Goal: Answer question/provide support: Share knowledge or assist other users

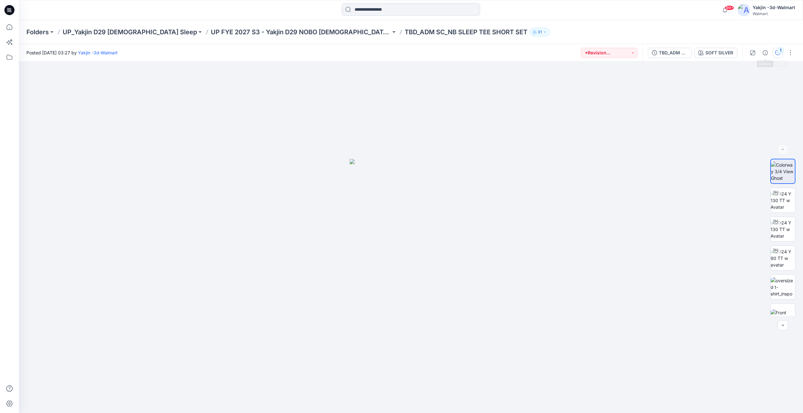
click at [775, 56] on button "1" at bounding box center [777, 53] width 10 height 10
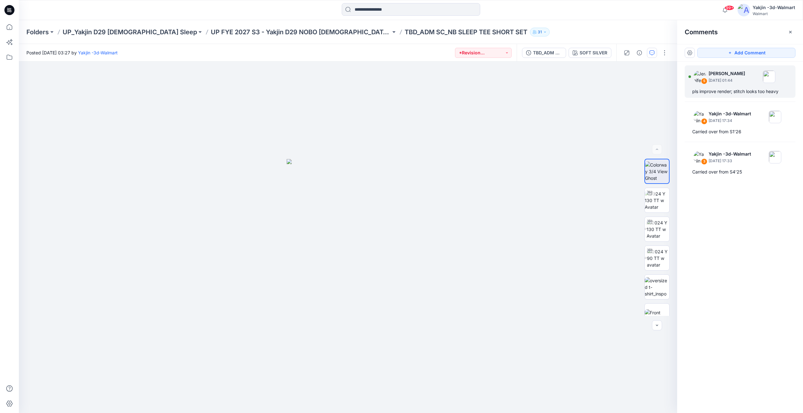
click at [725, 92] on div "pls improve render; stitch looks too heavy" at bounding box center [740, 92] width 96 height 8
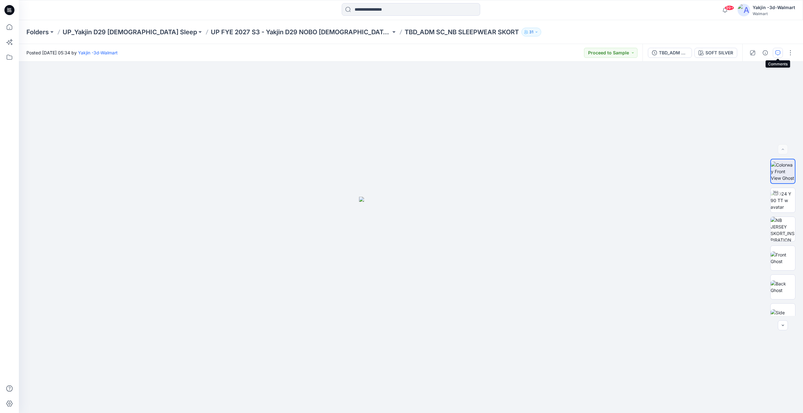
click at [780, 53] on button "button" at bounding box center [777, 53] width 10 height 10
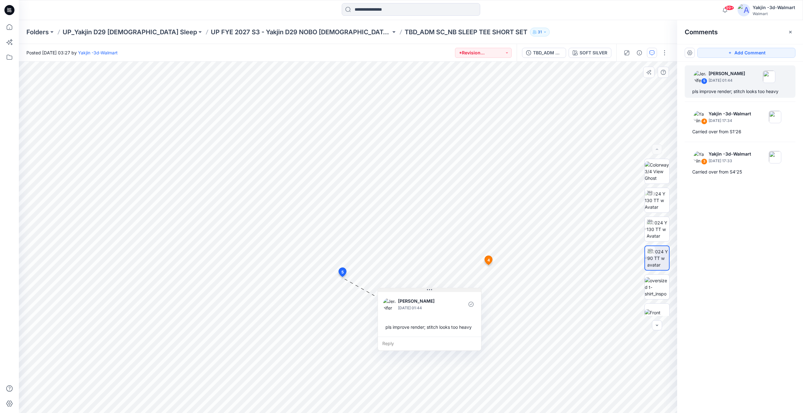
drag, startPoint x: 387, startPoint y: 287, endPoint x: 501, endPoint y: 292, distance: 114.9
click at [432, 292] on icon at bounding box center [429, 289] width 5 height 5
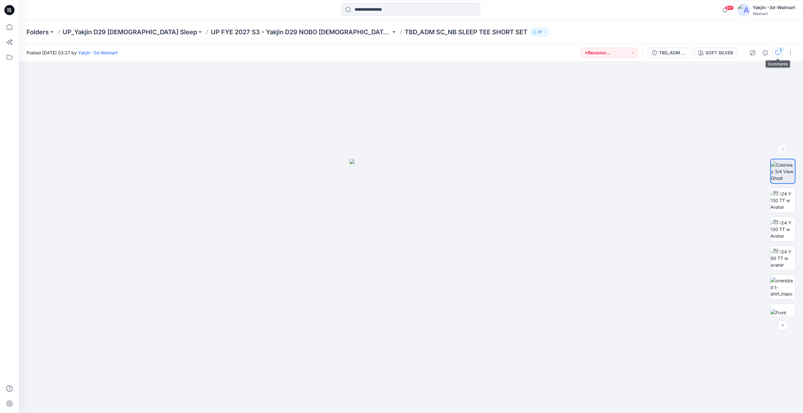
click at [778, 57] on button "1" at bounding box center [777, 53] width 10 height 10
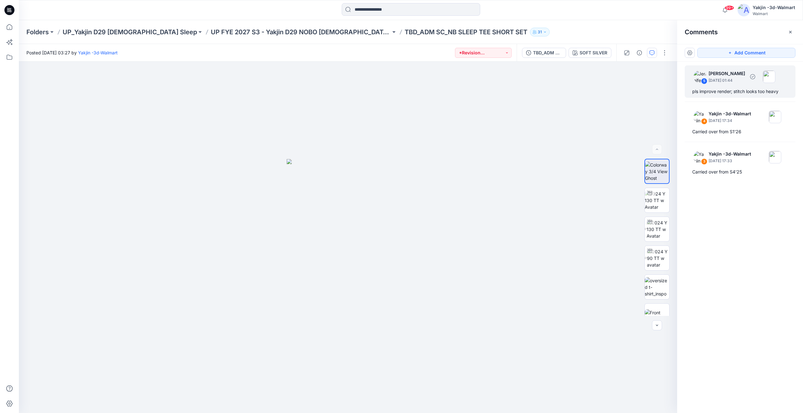
click at [735, 86] on div "5 Jennifer Yerkes September 30, 2025 01:44 pls improve render; stitch looks too…" at bounding box center [739, 81] width 111 height 32
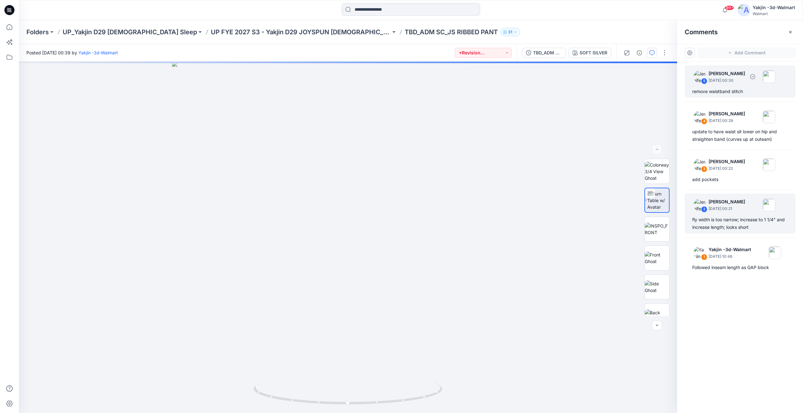
click at [736, 90] on div "remove waistband stitch" at bounding box center [740, 92] width 96 height 8
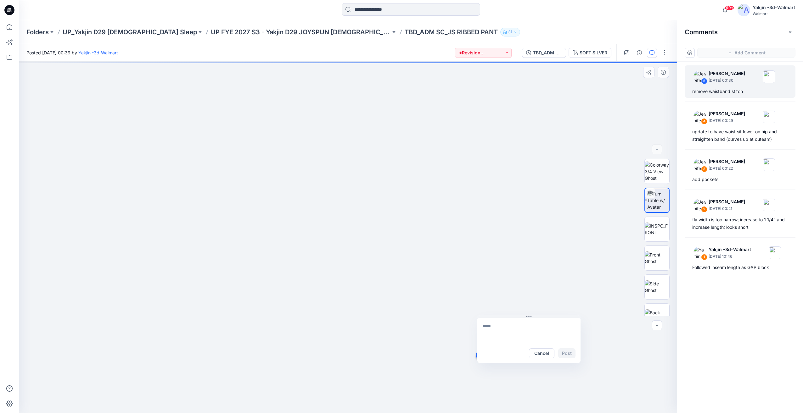
drag, startPoint x: 479, startPoint y: 360, endPoint x: 487, endPoint y: 312, distance: 48.7
click at [487, 312] on div "6 Cancel Post" at bounding box center [348, 238] width 658 height 352
click at [494, 248] on div "6 Cancel Post" at bounding box center [348, 238] width 658 height 352
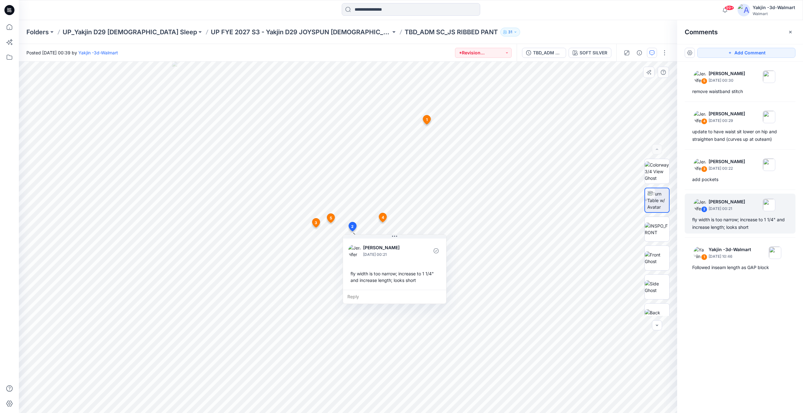
drag, startPoint x: 419, startPoint y: 243, endPoint x: 423, endPoint y: 242, distance: 3.8
click at [423, 242] on div at bounding box center [421, 250] width 14 height 17
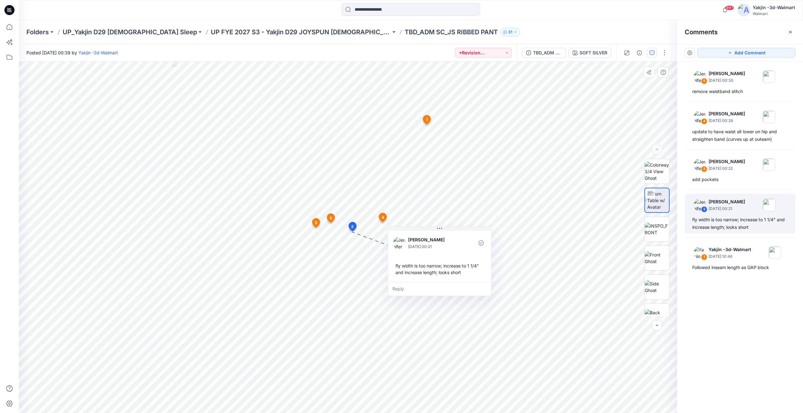
drag, startPoint x: 443, startPoint y: 235, endPoint x: 488, endPoint y: 230, distance: 45.6
click at [488, 230] on div "Jennifer Yerkes September 27, 2025 00:21 fly width is too narrow; increase to 1…" at bounding box center [439, 256] width 103 height 53
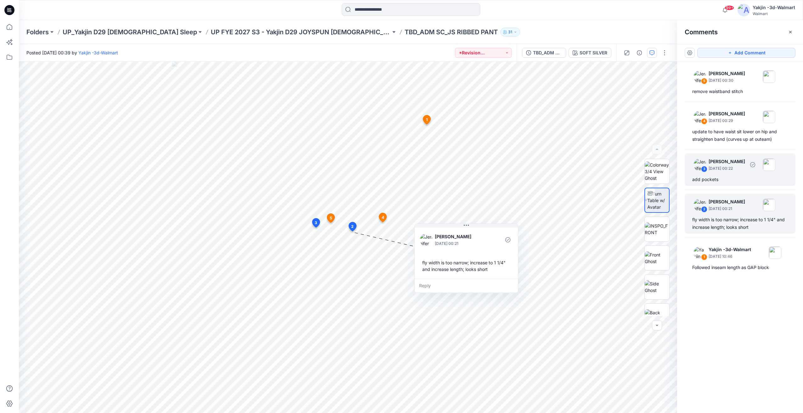
click at [719, 167] on p "September 27, 2025 00:22" at bounding box center [726, 168] width 36 height 6
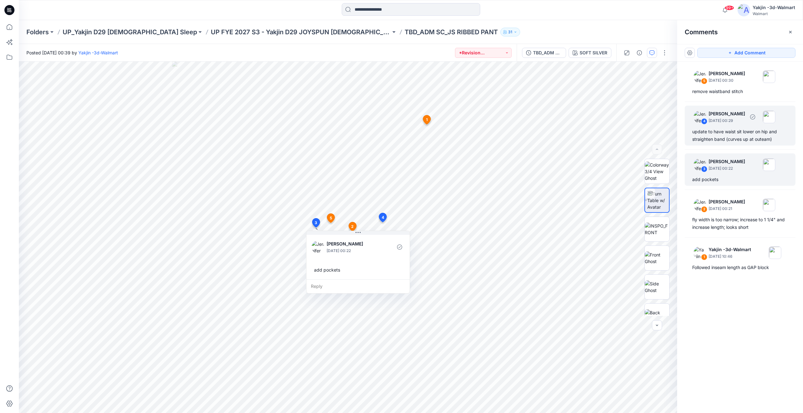
click at [722, 139] on div "update to have waist sit lower on hip and straighten band (curves up at outeam)" at bounding box center [740, 135] width 96 height 15
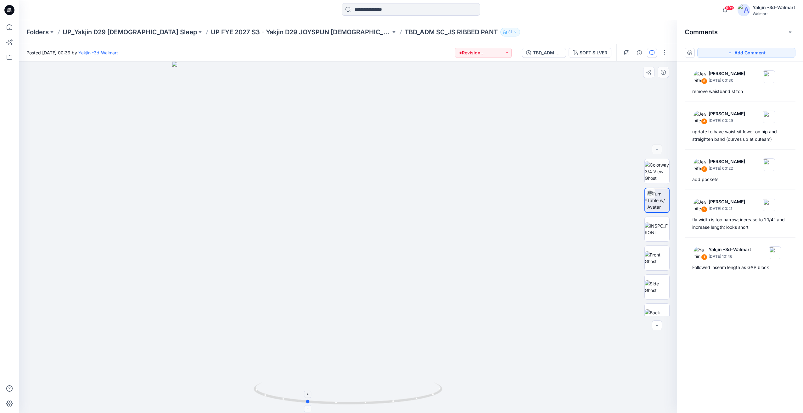
drag, startPoint x: 394, startPoint y: 395, endPoint x: 352, endPoint y: 398, distance: 41.7
click at [352, 398] on icon at bounding box center [348, 395] width 190 height 24
drag, startPoint x: 411, startPoint y: 392, endPoint x: 405, endPoint y: 395, distance: 6.8
click at [405, 395] on icon at bounding box center [348, 395] width 190 height 24
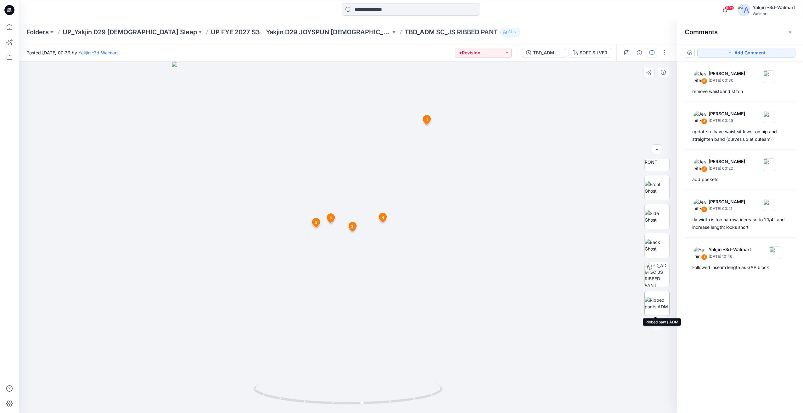
click at [655, 306] on img at bounding box center [656, 303] width 25 height 13
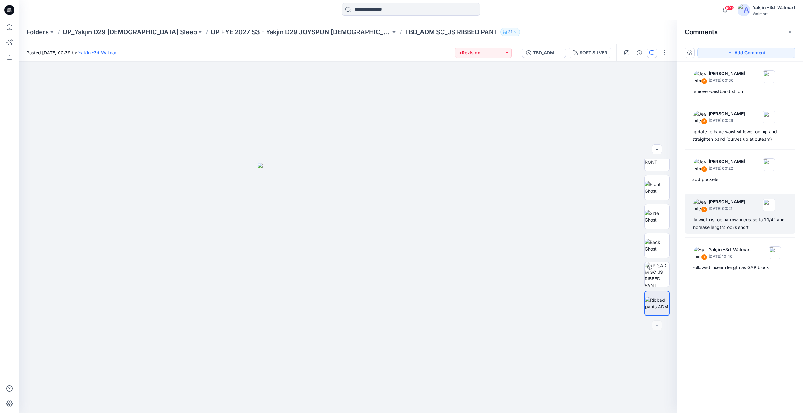
click at [720, 224] on div "fly width is too narrow; increase to 1 1/4" and increase length; looks short" at bounding box center [740, 223] width 96 height 15
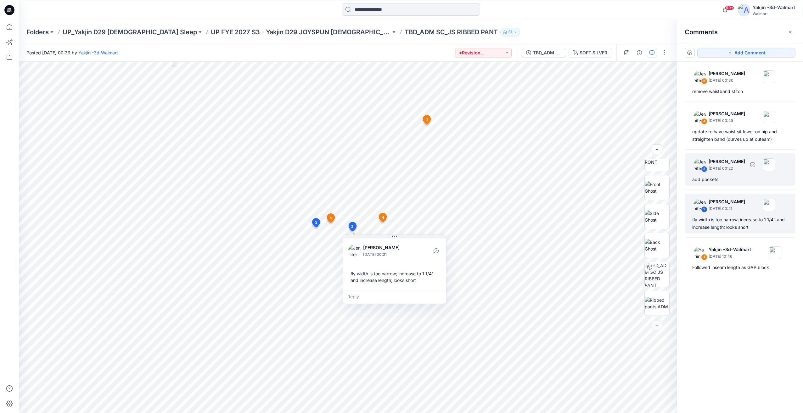
click at [738, 159] on p "[PERSON_NAME]" at bounding box center [726, 162] width 36 height 8
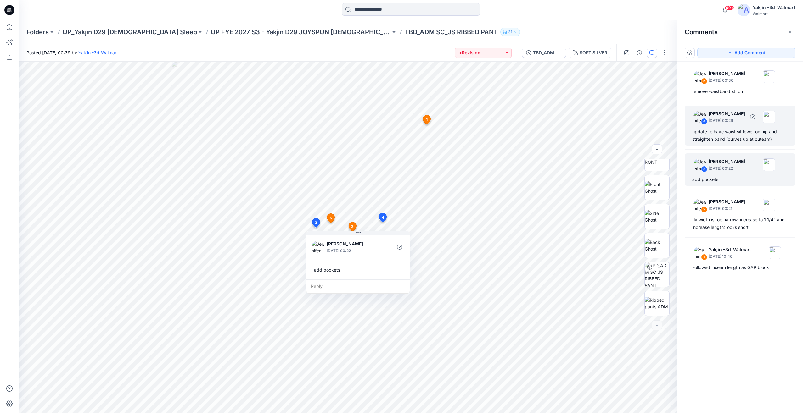
click at [724, 123] on p "September 27, 2025 00:29" at bounding box center [726, 121] width 36 height 6
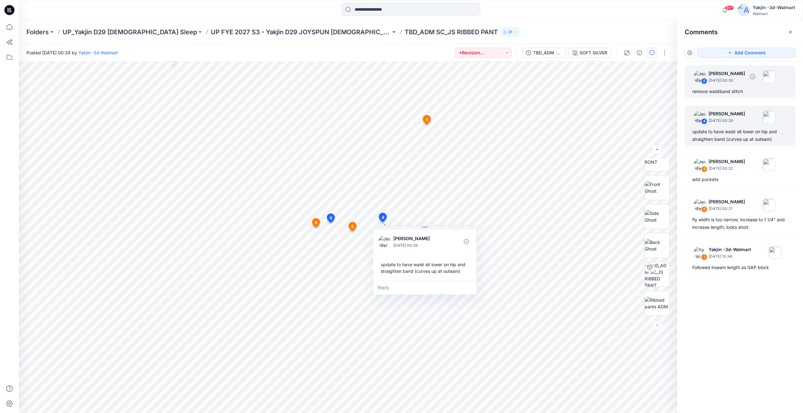
click at [735, 87] on div "5 Jennifer Yerkes September 27, 2025 00:30 remove waistband stitch" at bounding box center [739, 81] width 111 height 32
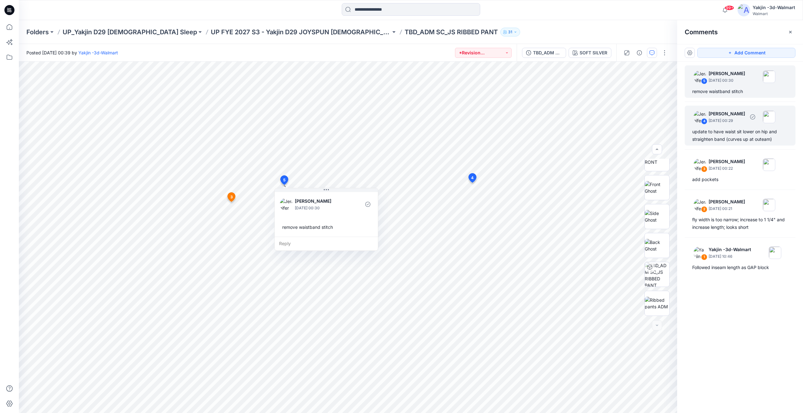
click at [713, 142] on div "update to have waist sit lower on hip and straighten band (curves up at outeam)" at bounding box center [740, 135] width 96 height 15
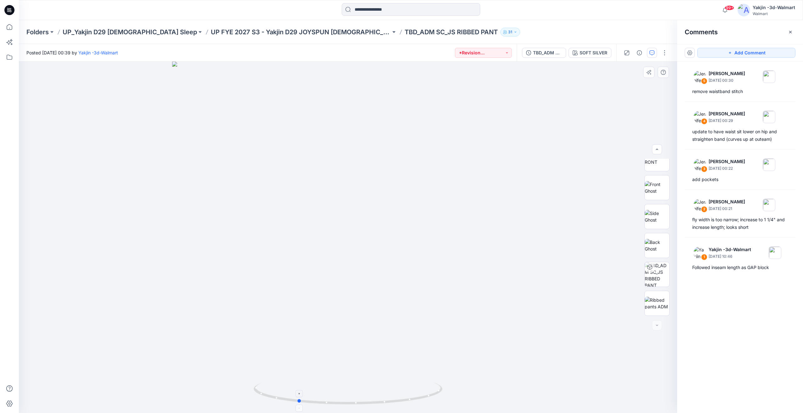
drag, startPoint x: 360, startPoint y: 395, endPoint x: 310, endPoint y: 400, distance: 50.6
click at [310, 400] on icon at bounding box center [348, 395] width 190 height 24
click at [648, 303] on img at bounding box center [656, 303] width 25 height 13
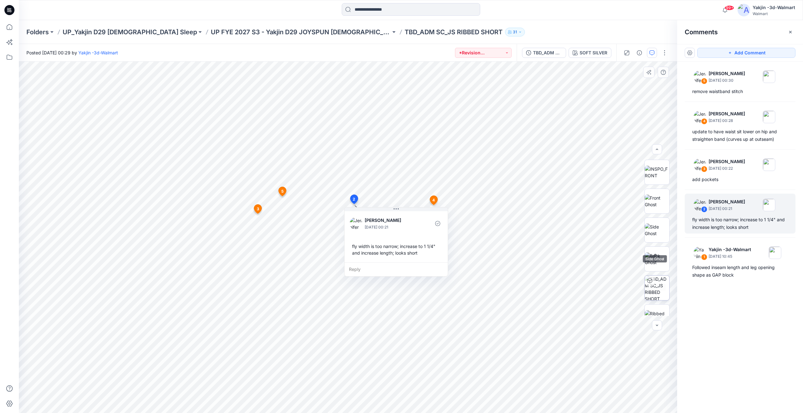
scroll to position [70, 0]
click at [659, 310] on img at bounding box center [656, 303] width 25 height 13
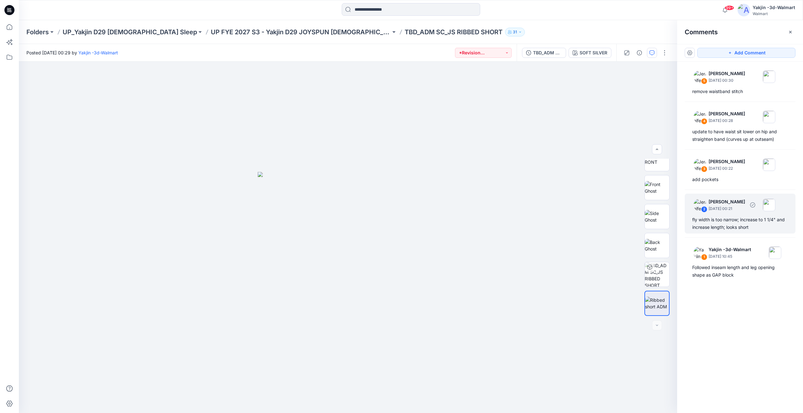
click at [737, 214] on div "2 Jennifer Yerkes September 27, 2025 00:21 fly width is too narrow; increase to…" at bounding box center [739, 214] width 111 height 40
click at [725, 176] on div "add pockets" at bounding box center [740, 180] width 96 height 8
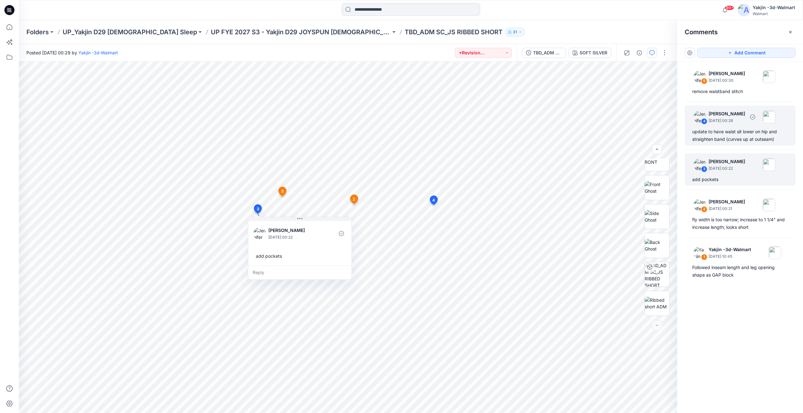
click at [722, 138] on div "update to have waist sit lower on hip and straighten band (curves up at outseam)" at bounding box center [740, 135] width 96 height 15
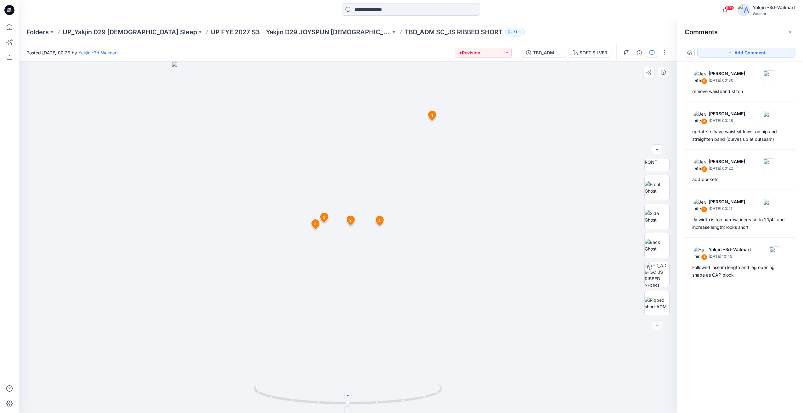
drag, startPoint x: 386, startPoint y: 378, endPoint x: 383, endPoint y: 384, distance: 6.2
click at [384, 384] on icon at bounding box center [348, 395] width 190 height 24
drag, startPoint x: 370, startPoint y: 384, endPoint x: 334, endPoint y: 390, distance: 36.3
click at [334, 390] on icon at bounding box center [348, 395] width 190 height 24
click at [351, 407] on img at bounding box center [347, 398] width 189 height 31
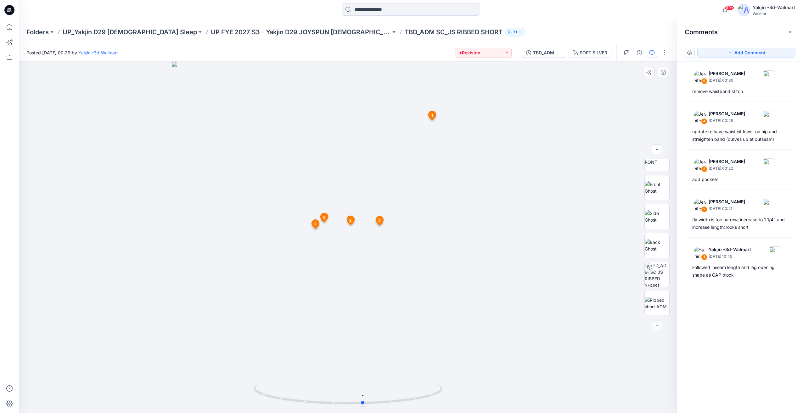
drag, startPoint x: 377, startPoint y: 401, endPoint x: 416, endPoint y: 398, distance: 39.1
click at [417, 398] on icon at bounding box center [348, 395] width 190 height 24
click at [656, 309] on img at bounding box center [656, 303] width 25 height 13
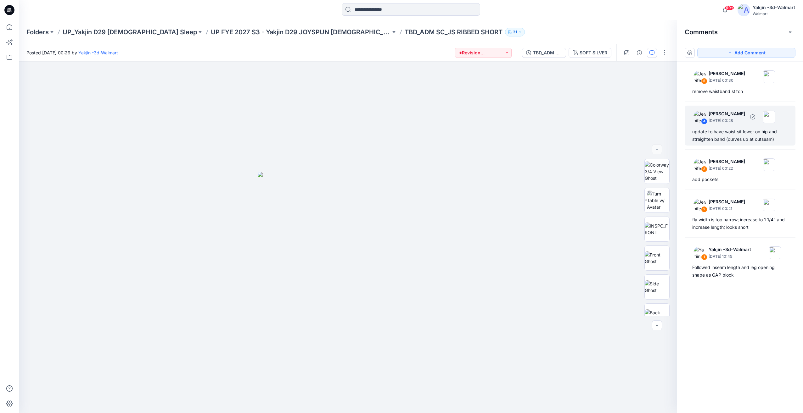
click at [735, 135] on div "update to have waist sit lower on hip and straighten band (curves up at outseam)" at bounding box center [740, 135] width 96 height 15
drag, startPoint x: 402, startPoint y: 387, endPoint x: 363, endPoint y: 390, distance: 39.4
click at [363, 390] on icon at bounding box center [348, 395] width 190 height 24
drag, startPoint x: 377, startPoint y: 392, endPoint x: 352, endPoint y: 386, distance: 25.2
click at [336, 392] on icon at bounding box center [348, 395] width 190 height 24
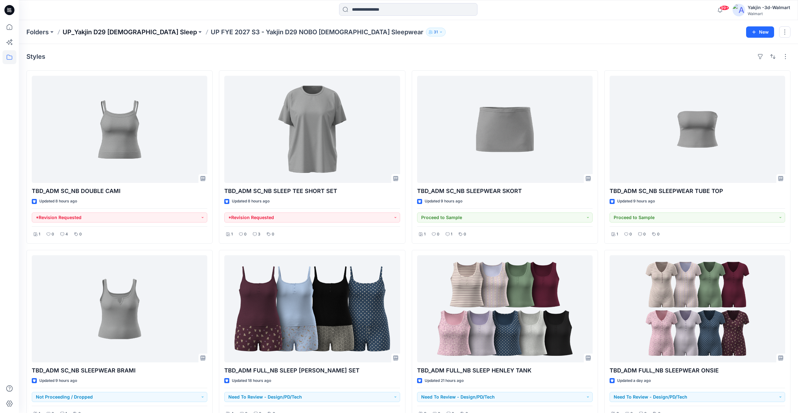
click at [137, 31] on p "UP_Yakjin D29 [DEMOGRAPHIC_DATA] Sleep" at bounding box center [130, 32] width 134 height 9
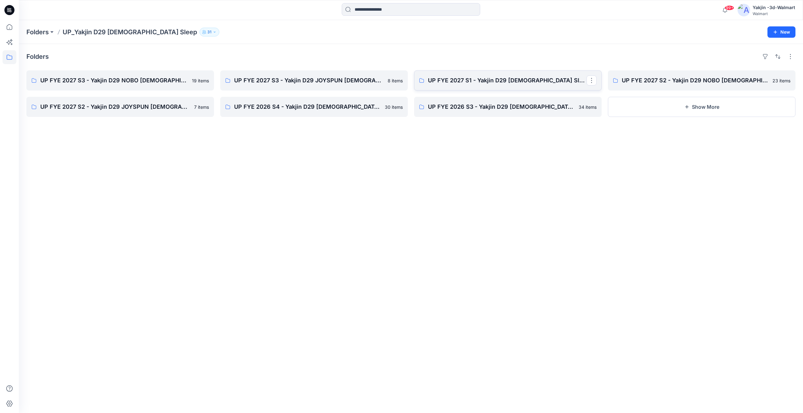
click at [458, 83] on p "UP FYE 2027 S1 - Yakjin D29 [DEMOGRAPHIC_DATA] Sleepwear" at bounding box center [507, 80] width 159 height 9
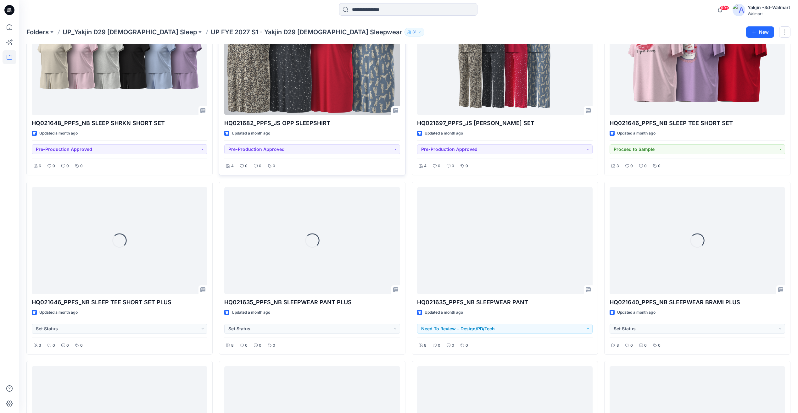
scroll to position [429, 0]
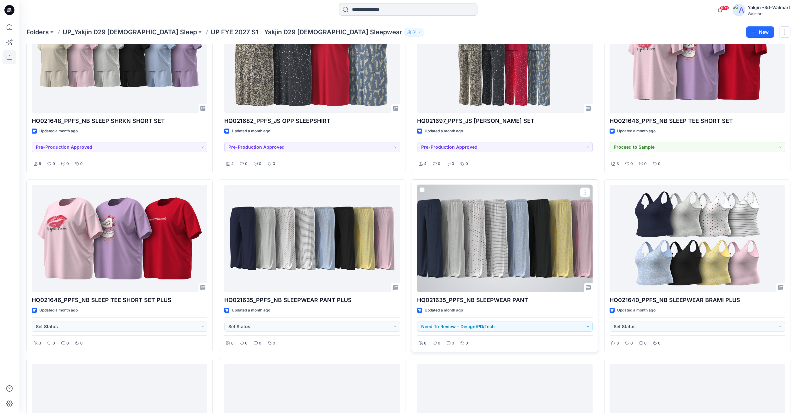
click at [501, 245] on div at bounding box center [504, 238] width 175 height 107
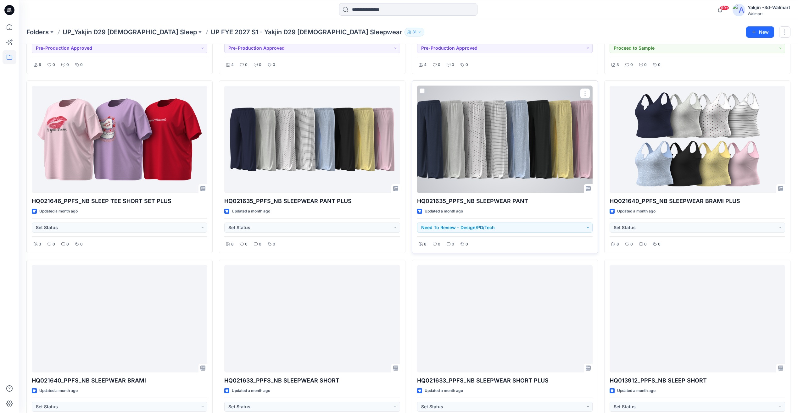
scroll to position [534, 0]
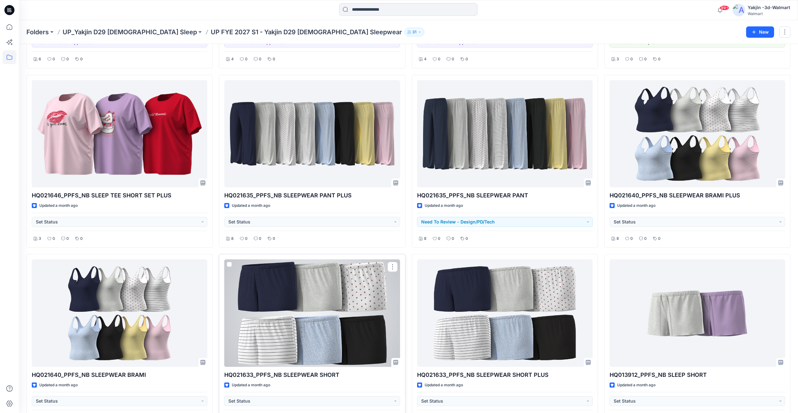
click at [324, 324] on div at bounding box center [311, 312] width 175 height 107
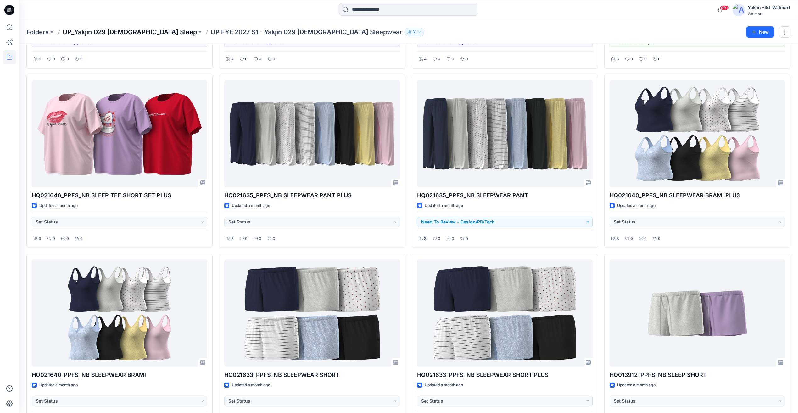
click at [136, 33] on p "UP_Yakjin D29 [DEMOGRAPHIC_DATA] Sleep" at bounding box center [130, 32] width 134 height 9
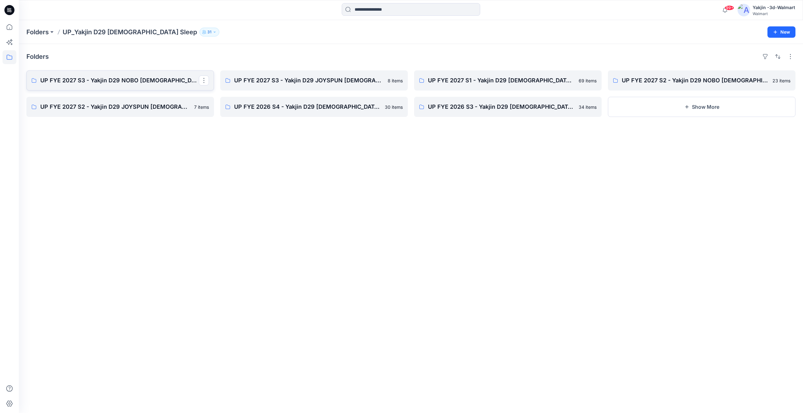
click at [170, 78] on p "UP FYE 2027 S3 - Yakjin D29 NOBO [DEMOGRAPHIC_DATA] Sleepwear" at bounding box center [119, 80] width 159 height 9
click at [310, 82] on p "UP FYE 2027 S3 - Yakjin D29 JOYSPUN Ladies Sleepwear" at bounding box center [313, 80] width 159 height 9
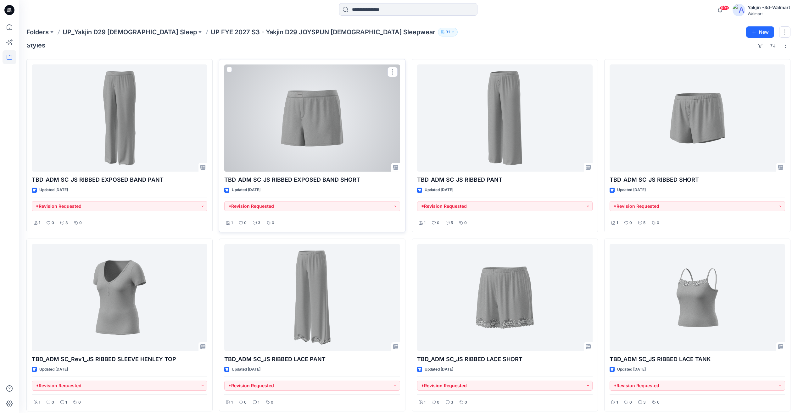
scroll to position [17, 0]
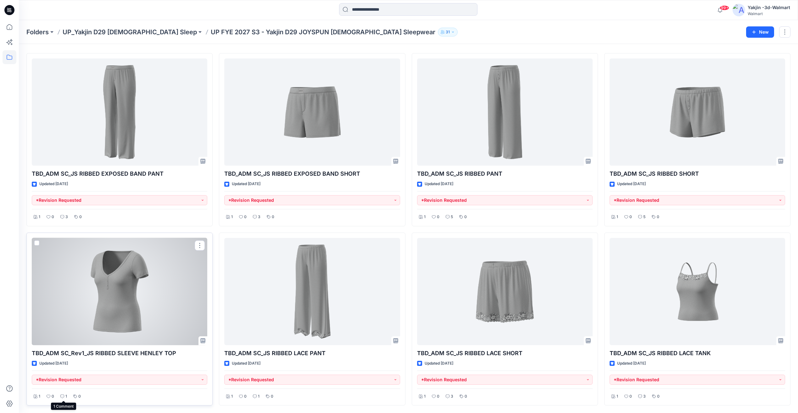
click at [65, 397] on div "1" at bounding box center [63, 397] width 10 height 8
click at [131, 318] on div at bounding box center [119, 291] width 175 height 107
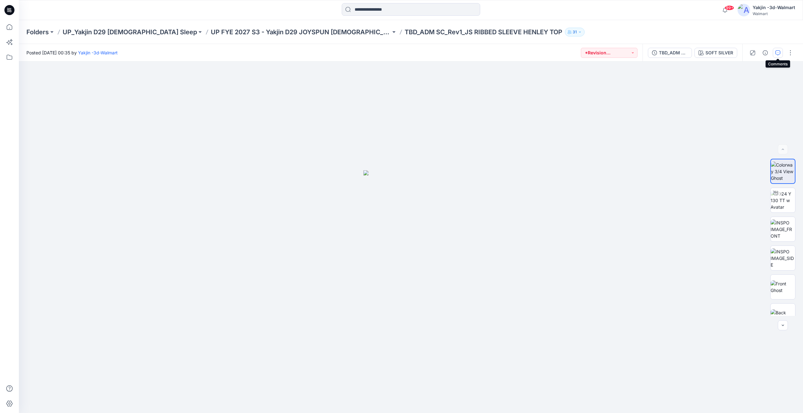
click at [776, 52] on icon "button" at bounding box center [777, 52] width 5 height 5
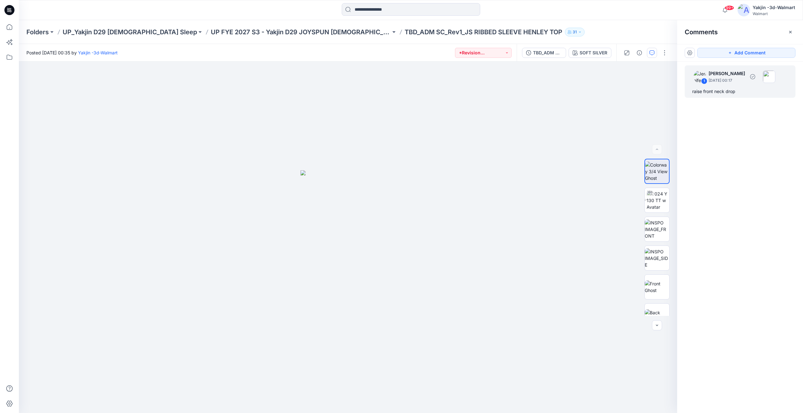
click at [736, 87] on div "1 Jennifer Yerkes September 27, 2025 00:17 raise front neck drop" at bounding box center [739, 81] width 111 height 32
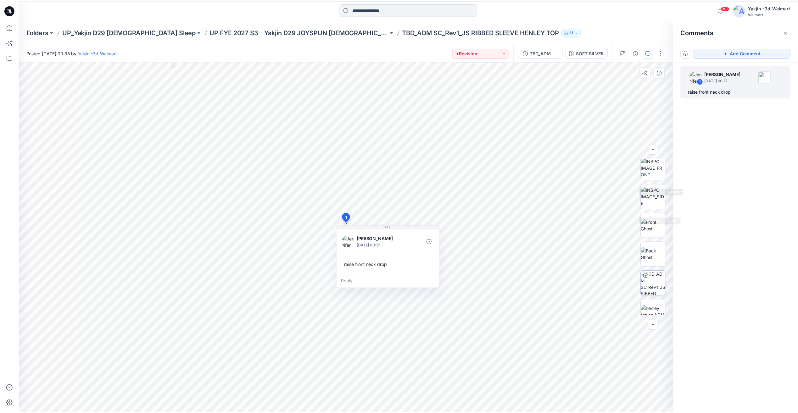
scroll to position [70, 0]
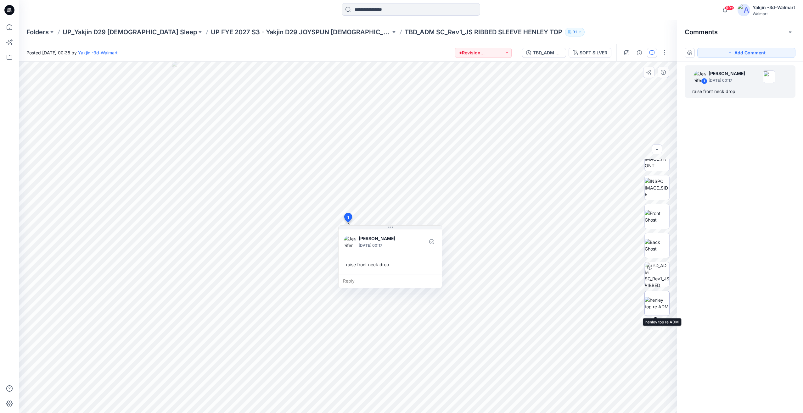
click at [645, 304] on img at bounding box center [656, 303] width 25 height 13
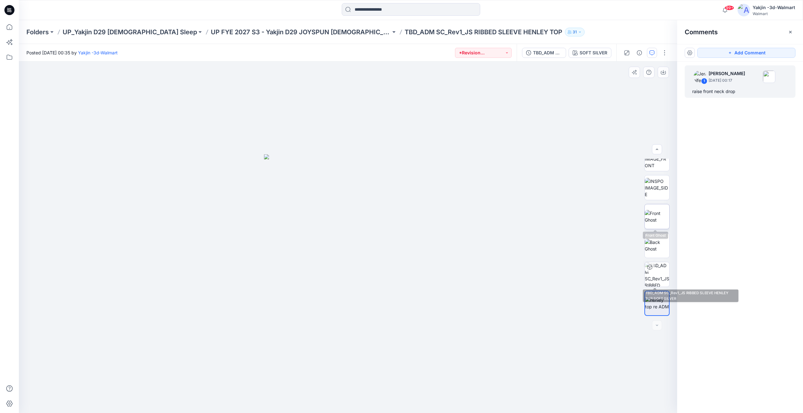
click at [659, 221] on img at bounding box center [656, 216] width 25 height 13
click at [143, 33] on p "UP_Yakjin D29 [DEMOGRAPHIC_DATA] Sleep" at bounding box center [130, 32] width 134 height 9
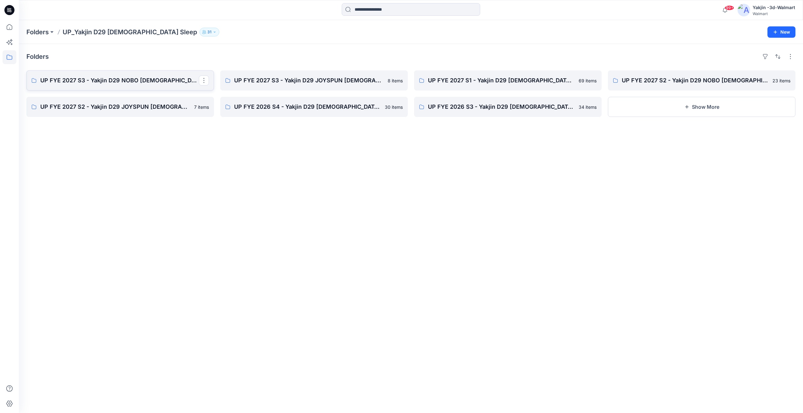
click at [134, 81] on p "UP FYE 2027 S3 - Yakjin D29 NOBO [DEMOGRAPHIC_DATA] Sleepwear" at bounding box center [119, 80] width 159 height 9
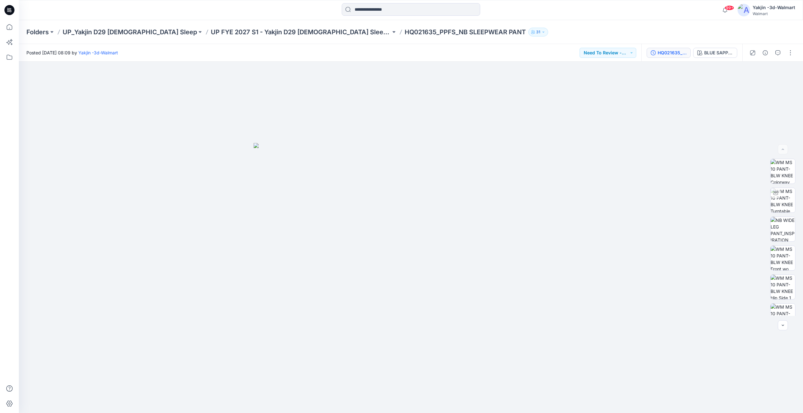
click at [676, 53] on div "HQ021635_PPFS_NB SLEEPWEAR PANT" at bounding box center [671, 52] width 29 height 7
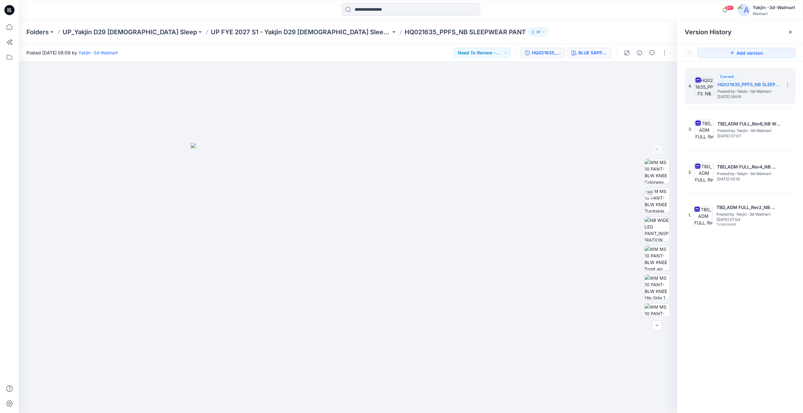
click at [581, 55] on div "BLUE SAPPHIRE" at bounding box center [592, 52] width 29 height 7
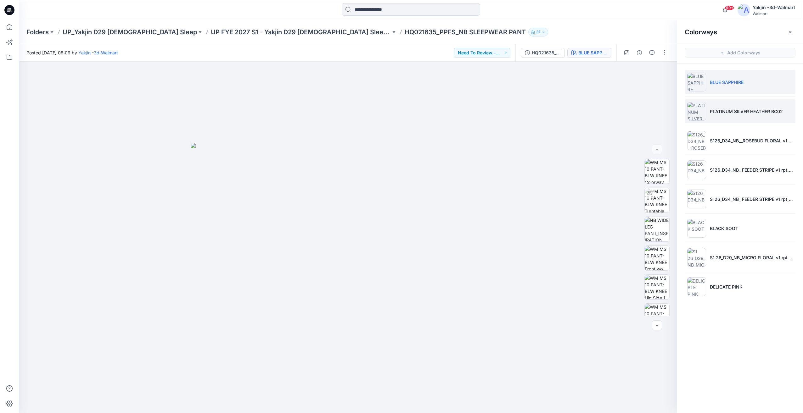
click at [714, 111] on p "PLATINUM SILVER HEATHER BC02" at bounding box center [745, 111] width 73 height 7
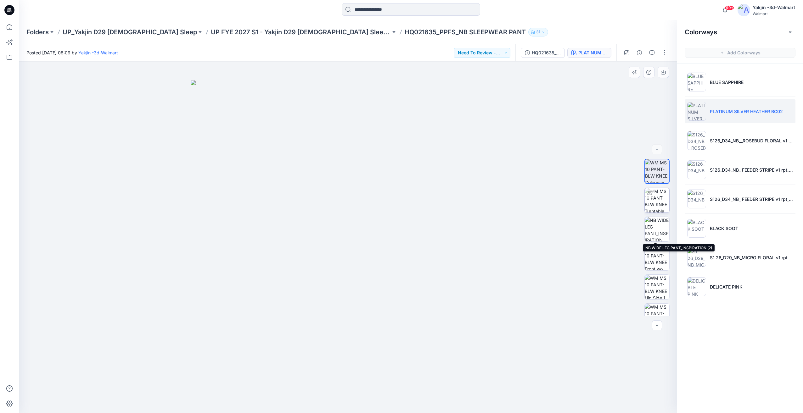
click at [658, 212] on img at bounding box center [656, 200] width 25 height 25
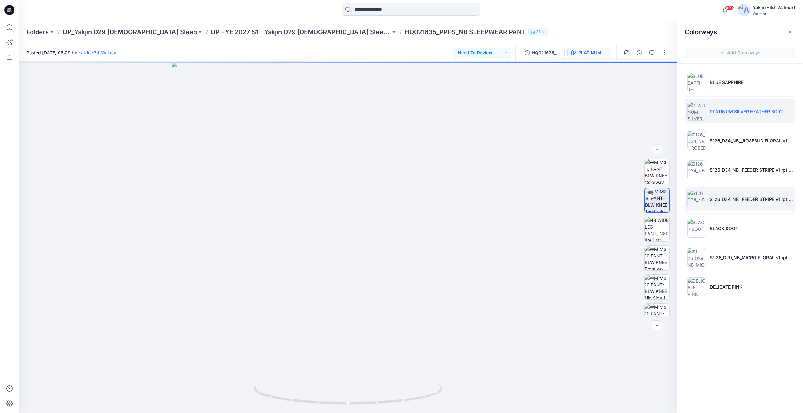
click at [731, 207] on li "S126_D34_NB_ FEEDER STRIPE v1 rpt_CW5_VIV WHT BLU SAPPH_WM 1" at bounding box center [739, 199] width 111 height 24
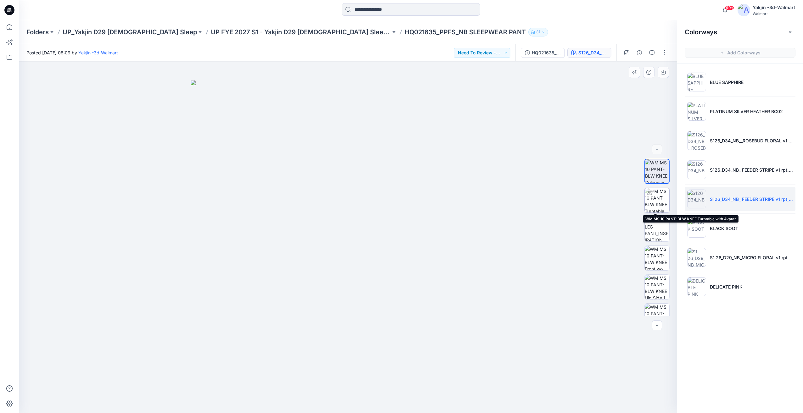
click at [649, 204] on img at bounding box center [656, 200] width 25 height 25
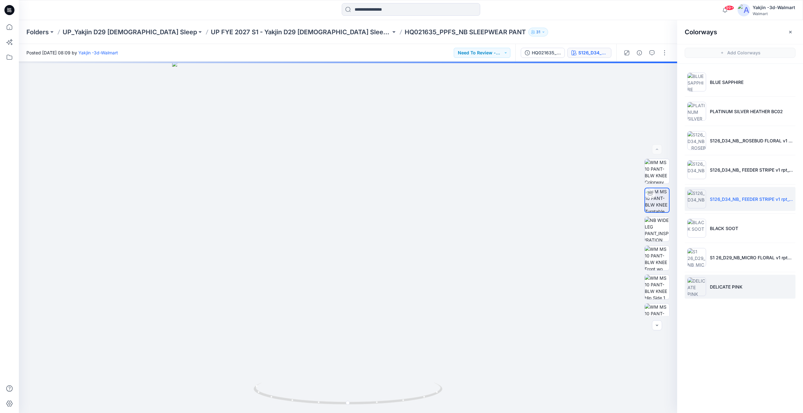
click at [743, 287] on li "DELICATE PINK" at bounding box center [739, 287] width 111 height 24
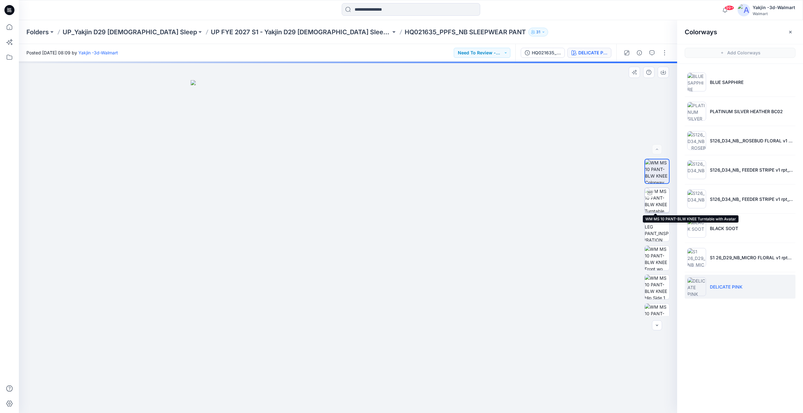
click at [654, 205] on img at bounding box center [656, 200] width 25 height 25
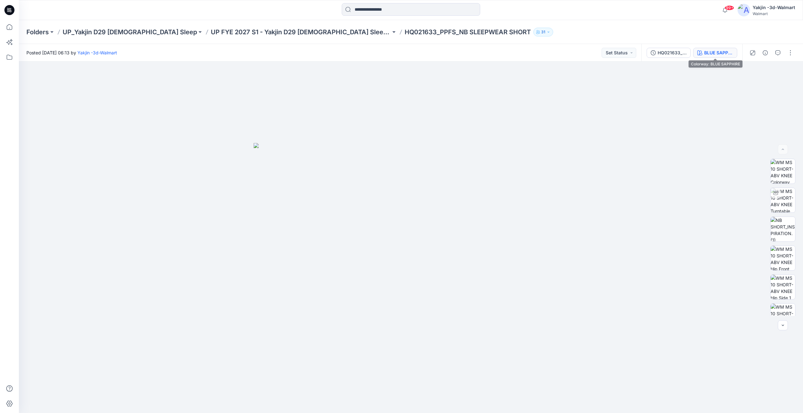
click at [720, 57] on button "BLUE SAPPHIRE" at bounding box center [715, 53] width 44 height 10
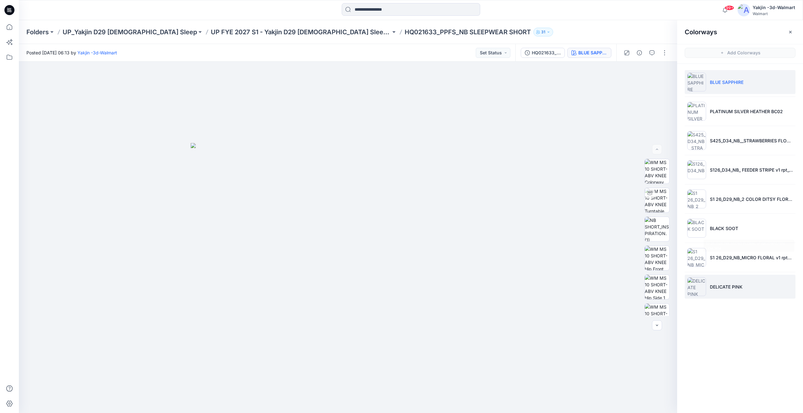
click at [723, 287] on p "DELICATE PINK" at bounding box center [725, 287] width 33 height 7
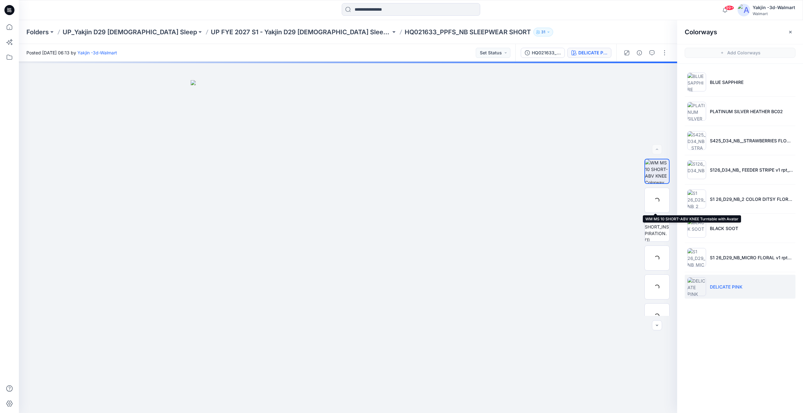
click at [660, 203] on div at bounding box center [656, 200] width 25 height 25
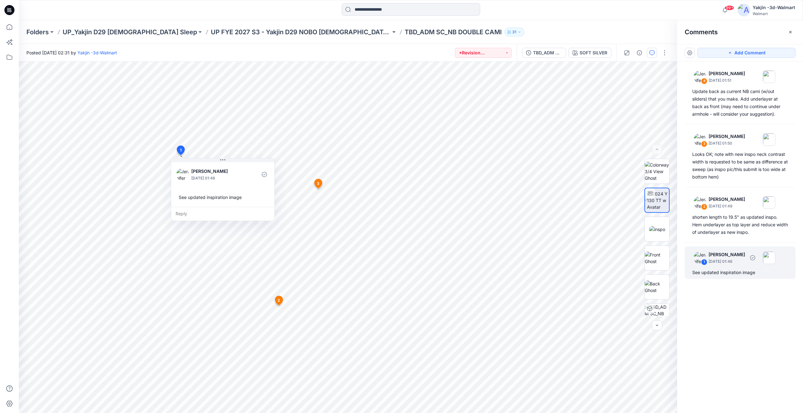
click at [728, 276] on div "1 [PERSON_NAME] [DATE] 01:46 See updated inspiration image" at bounding box center [739, 263] width 111 height 32
click at [735, 224] on div "shorten length to 19.5" as updated inspo. Hem underlayer as top layer and reduc…" at bounding box center [740, 225] width 96 height 23
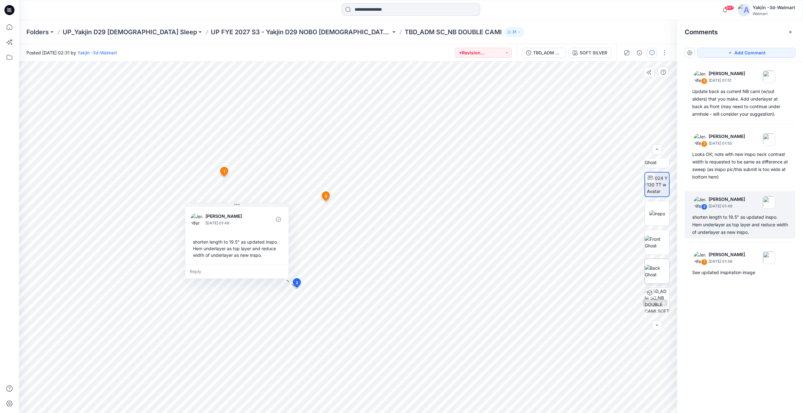
scroll to position [42, 0]
click at [659, 299] on img at bounding box center [656, 303] width 25 height 13
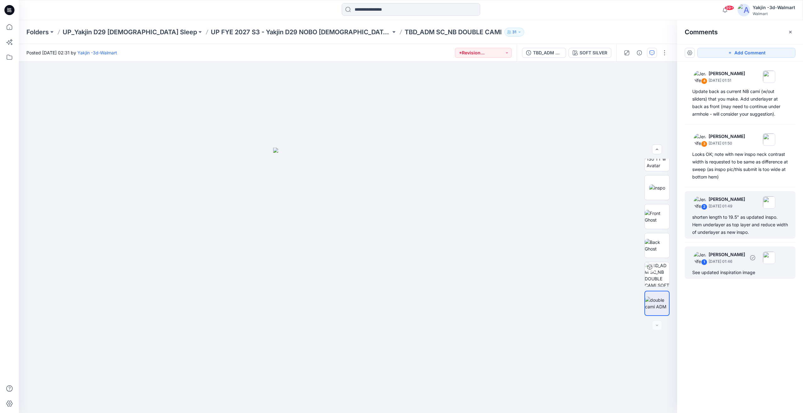
click at [726, 274] on div "See updated inspiration image" at bounding box center [740, 273] width 96 height 8
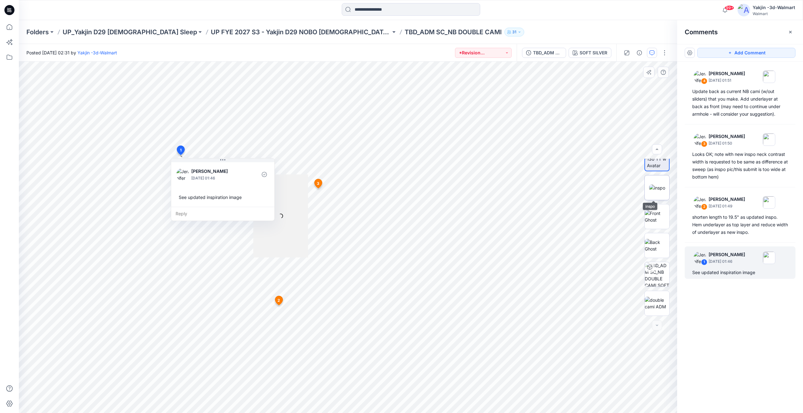
click at [655, 191] on img at bounding box center [657, 188] width 16 height 7
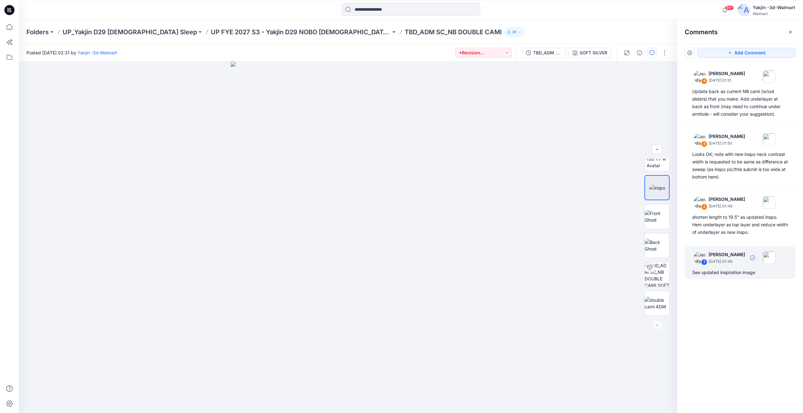
click at [726, 272] on div "See updated inspiration image" at bounding box center [740, 273] width 96 height 8
drag, startPoint x: 727, startPoint y: 235, endPoint x: 728, endPoint y: 239, distance: 4.5
click at [727, 235] on div "shorten length to 19.5" as updated inspo. Hem underlayer as top layer and reduc…" at bounding box center [740, 225] width 96 height 23
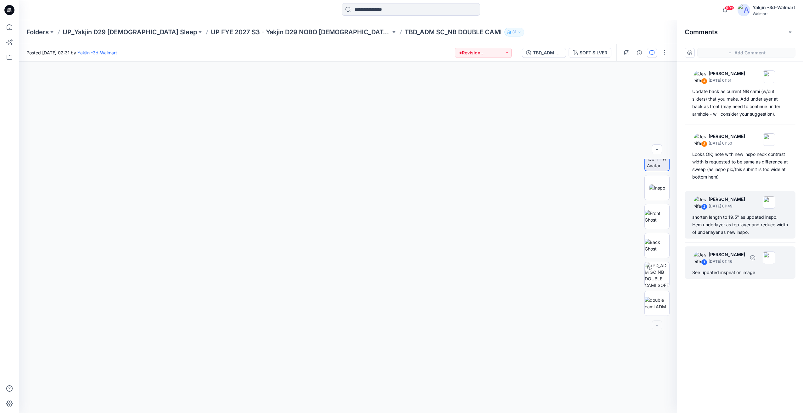
click at [734, 270] on div "See updated inspiration image" at bounding box center [740, 273] width 96 height 8
click at [728, 225] on div "shorten length to 19.5" as updated inspo. Hem underlayer as top layer and reduc…" at bounding box center [740, 225] width 96 height 23
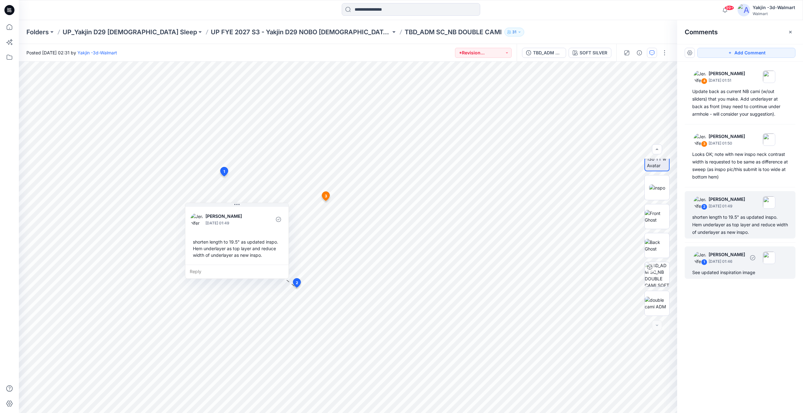
click at [718, 271] on div "See updated inspiration image" at bounding box center [740, 273] width 96 height 8
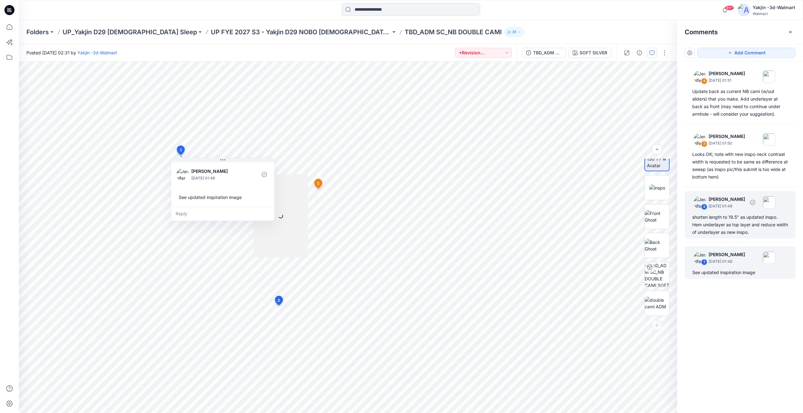
click at [717, 229] on div "shorten length to 19.5" as updated inspo. Hem underlayer as top layer and reduc…" at bounding box center [740, 225] width 96 height 23
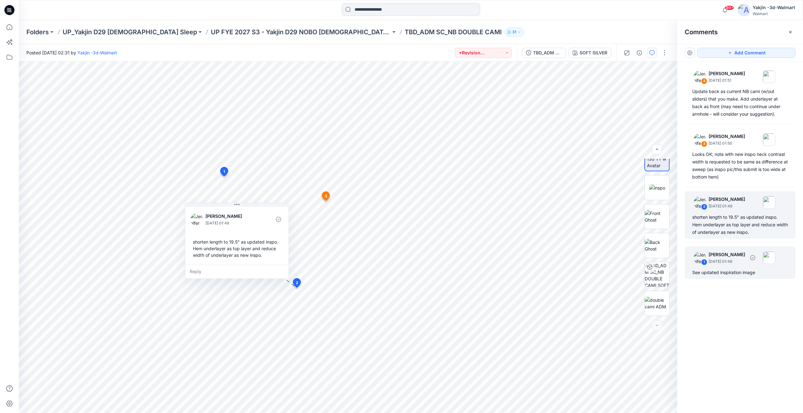
click at [724, 267] on div "1 Jennifer Yerkes September 30, 2025 01:46 See updated inspiration image" at bounding box center [739, 263] width 111 height 32
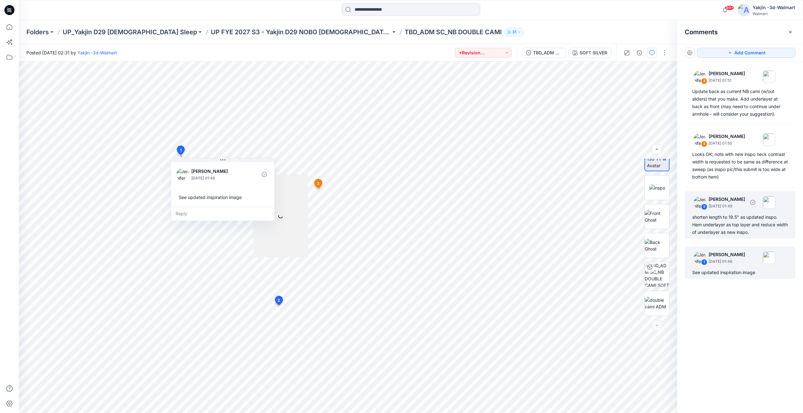
click at [726, 220] on div "shorten length to 19.5" as updated inspo. Hem underlayer as top layer and reduc…" at bounding box center [740, 225] width 96 height 23
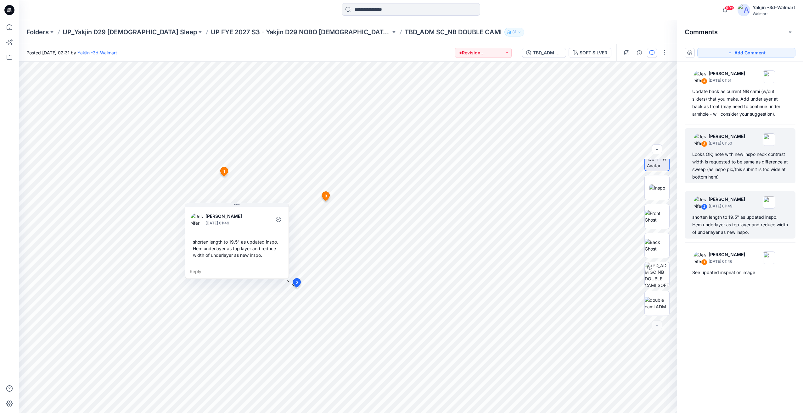
drag, startPoint x: 726, startPoint y: 220, endPoint x: 726, endPoint y: 174, distance: 46.2
click at [726, 174] on div "Looks OK; note with new inspo neck contrast width is requested to be same as di…" at bounding box center [740, 166] width 96 height 30
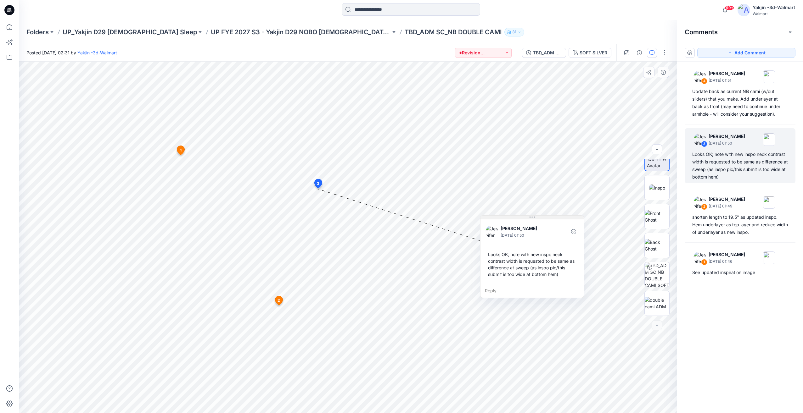
drag, startPoint x: 373, startPoint y: 193, endPoint x: 544, endPoint y: 217, distance: 173.4
click at [544, 217] on button at bounding box center [531, 218] width 103 height 4
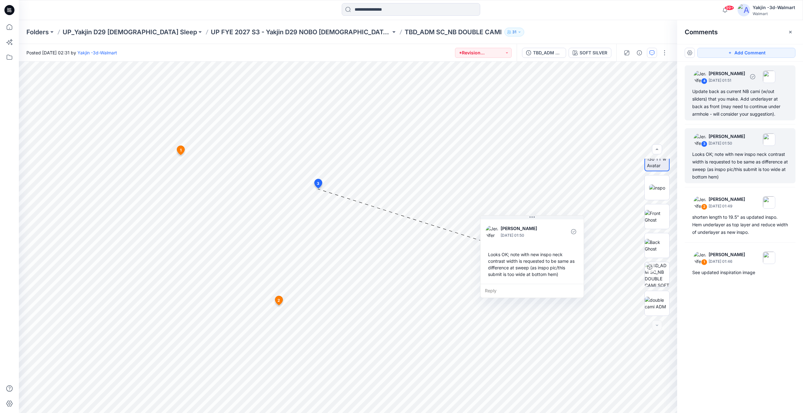
click at [732, 101] on div "Update back as current NB cami (w/out sliders) that you make. Add underlayer at…" at bounding box center [740, 103] width 96 height 30
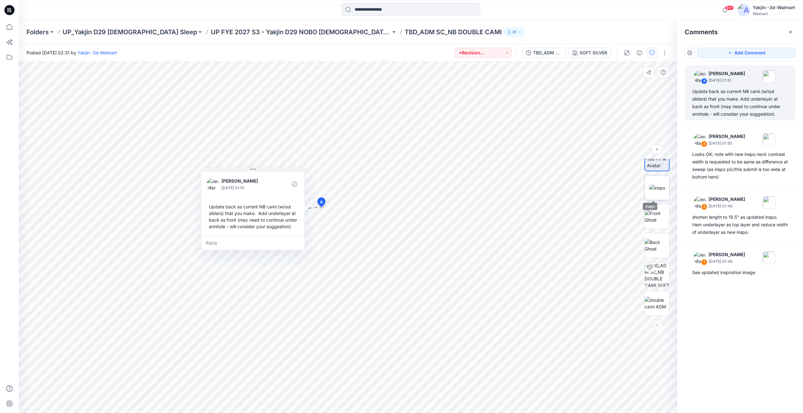
click at [649, 190] on img at bounding box center [657, 188] width 16 height 7
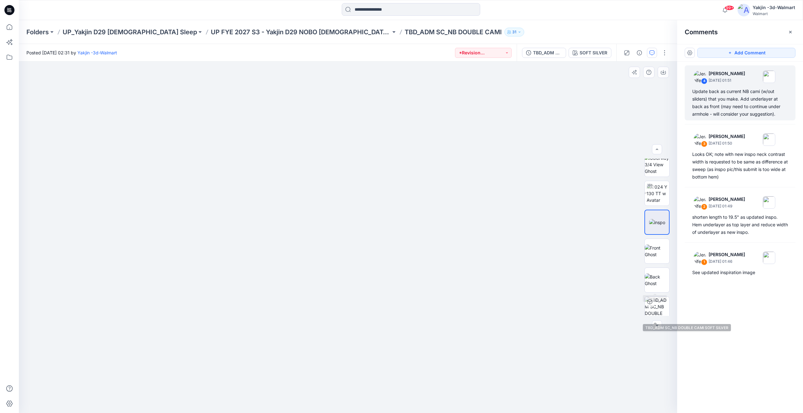
scroll to position [0, 0]
click at [654, 206] on img at bounding box center [657, 201] width 23 height 20
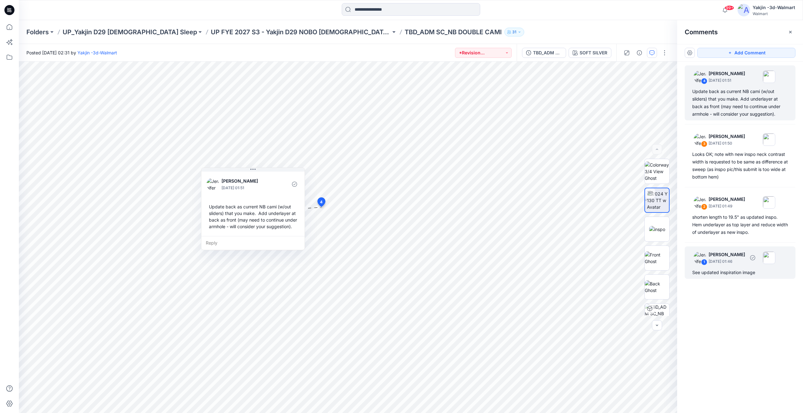
click at [710, 273] on div "See updated inspiration image" at bounding box center [740, 273] width 96 height 8
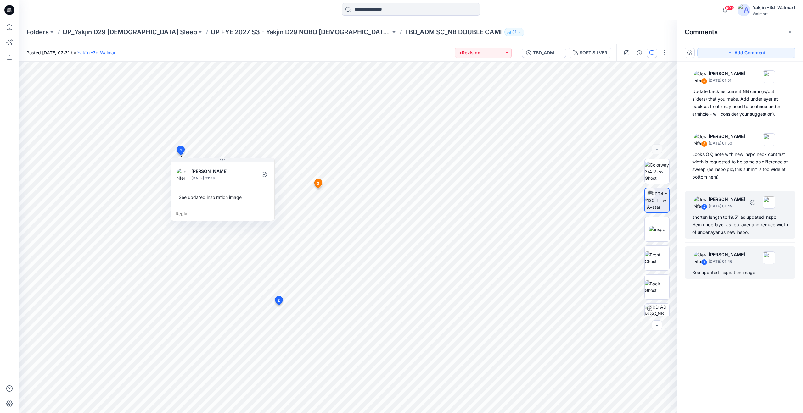
click at [711, 224] on div "shorten length to 19.5" as updated inspo. Hem underlayer as top layer and reduc…" at bounding box center [740, 225] width 96 height 23
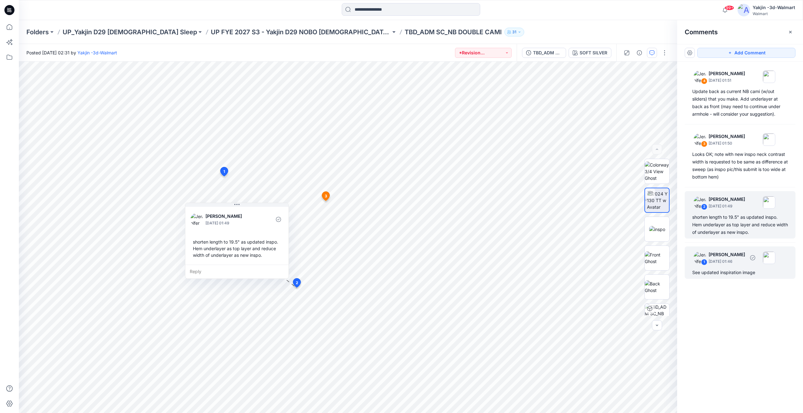
click at [735, 273] on div "See updated inspiration image" at bounding box center [740, 273] width 96 height 8
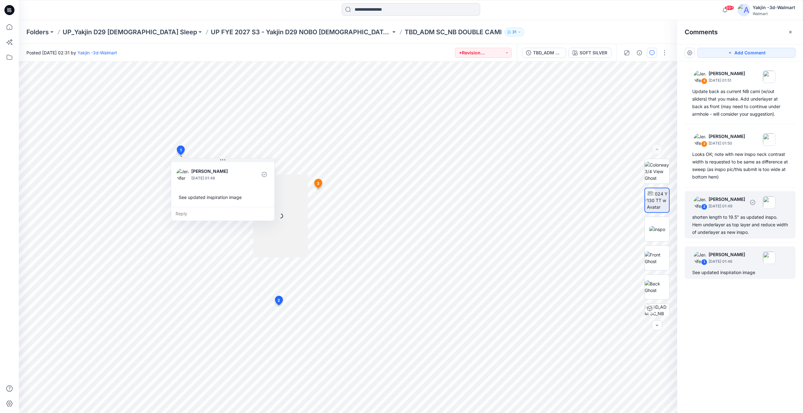
click at [720, 226] on div "shorten length to 19.5" as updated inspo. Hem underlayer as top layer and reduc…" at bounding box center [740, 225] width 96 height 23
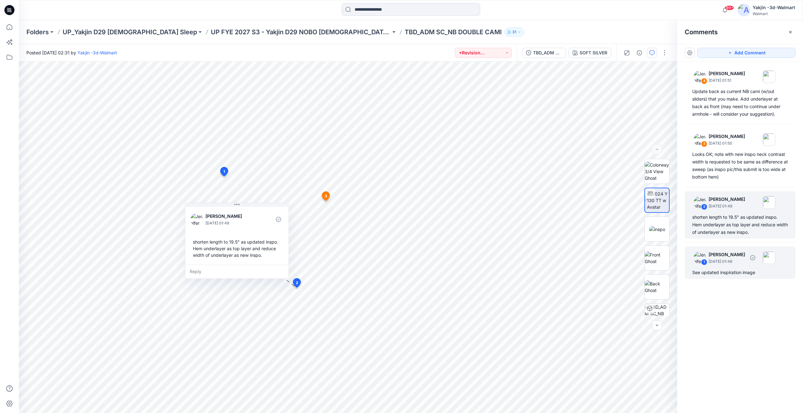
click at [715, 275] on div "See updated inspiration image" at bounding box center [740, 273] width 96 height 8
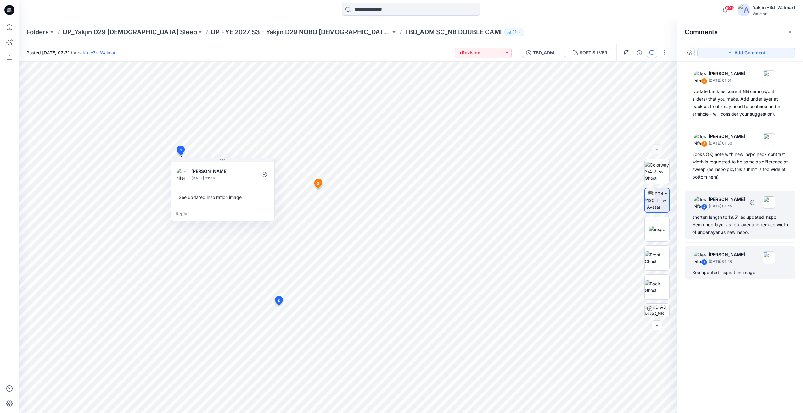
click at [724, 227] on div "shorten length to 19.5" as updated inspo. Hem underlayer as top layer and reduc…" at bounding box center [740, 225] width 96 height 23
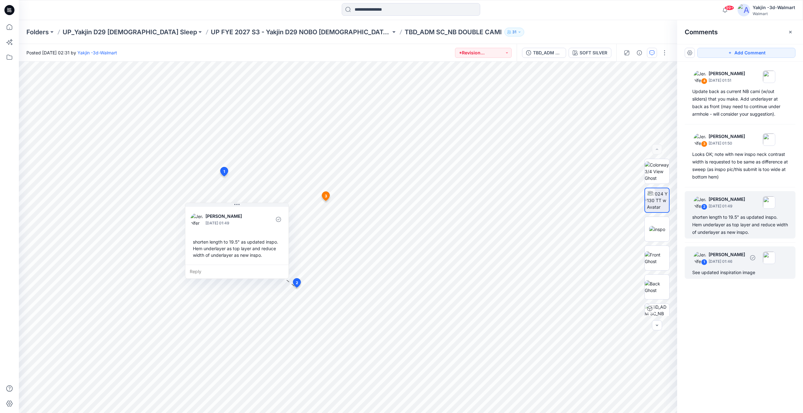
click at [729, 270] on div "See updated inspiration image" at bounding box center [740, 273] width 96 height 8
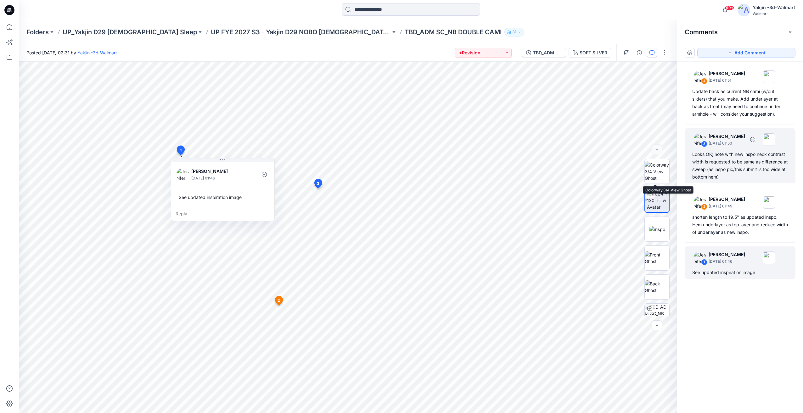
click at [717, 161] on div "Looks OK; note with new inspo neck contrast width is requested to be same as di…" at bounding box center [740, 166] width 96 height 30
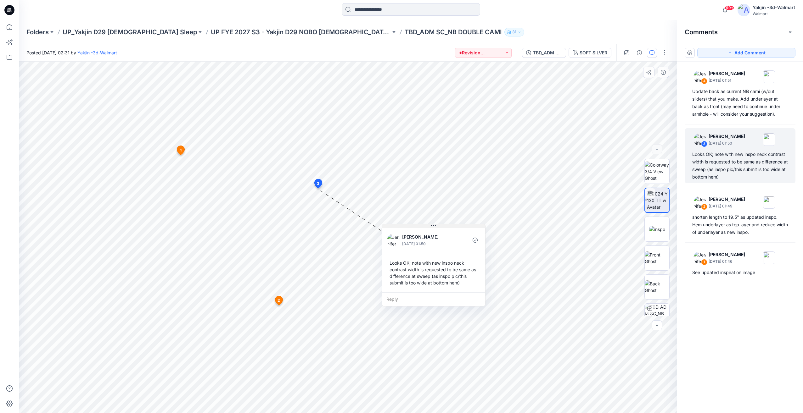
drag, startPoint x: 392, startPoint y: 193, endPoint x: 474, endPoint y: 223, distance: 86.7
click at [474, 224] on button at bounding box center [433, 226] width 103 height 4
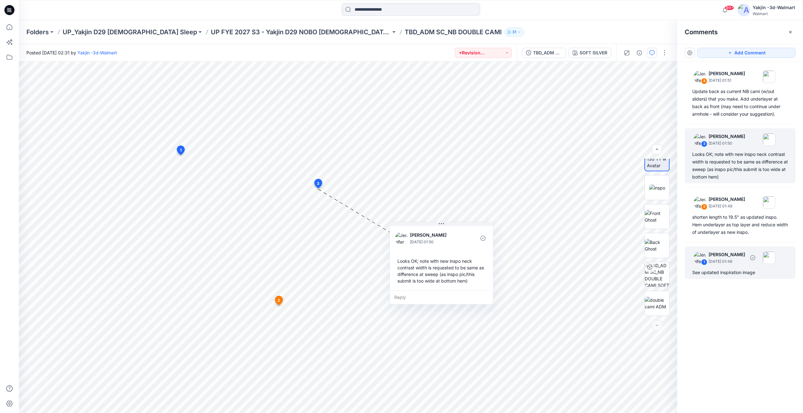
click at [723, 276] on div "See updated inspiration image" at bounding box center [740, 273] width 96 height 8
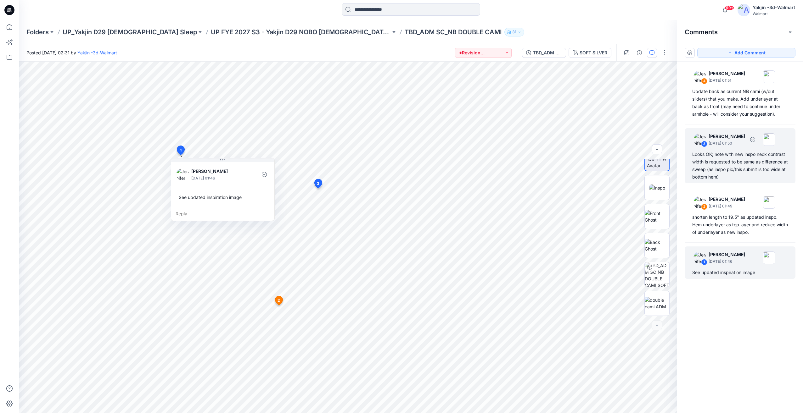
click at [736, 161] on div "Looks OK; note with new inspo neck contrast width is requested to be same as di…" at bounding box center [740, 166] width 96 height 30
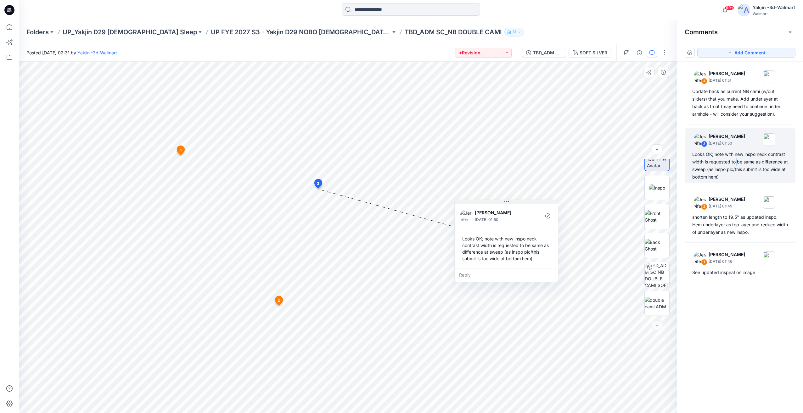
drag, startPoint x: 376, startPoint y: 195, endPoint x: 521, endPoint y: 203, distance: 146.2
click at [521, 203] on button at bounding box center [505, 202] width 103 height 4
click at [726, 273] on div "See updated inspiration image" at bounding box center [740, 273] width 96 height 8
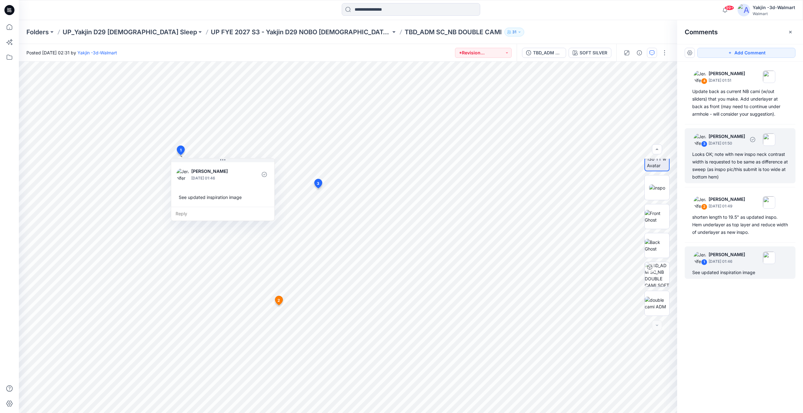
click at [749, 174] on div "Looks OK; note with new inspo neck contrast width is requested to be same as di…" at bounding box center [740, 166] width 96 height 30
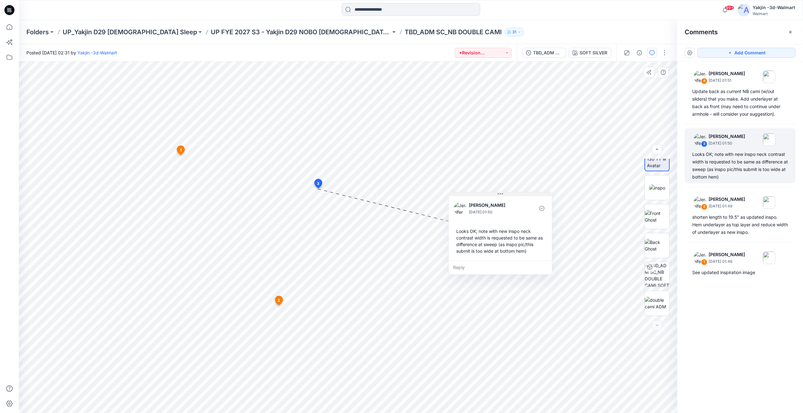
drag, startPoint x: 373, startPoint y: 194, endPoint x: 513, endPoint y: 194, distance: 139.9
click at [513, 194] on button at bounding box center [499, 194] width 103 height 4
click at [716, 271] on div "See updated inspiration image" at bounding box center [740, 273] width 96 height 8
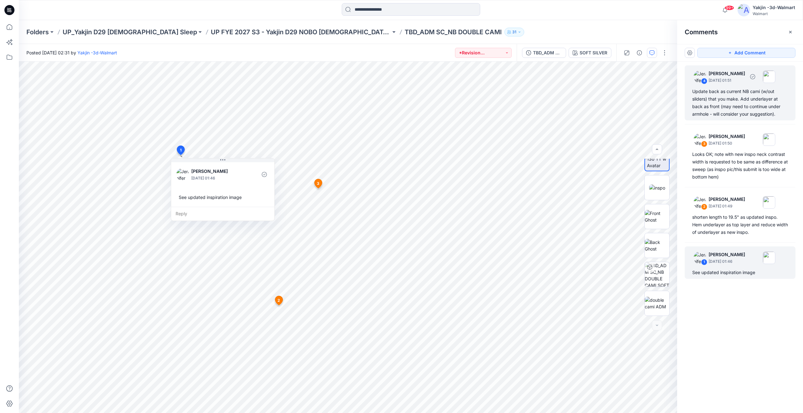
click at [728, 118] on div "Update back as current NB cami (w/out sliders) that you make. Add underlayer at…" at bounding box center [740, 103] width 96 height 30
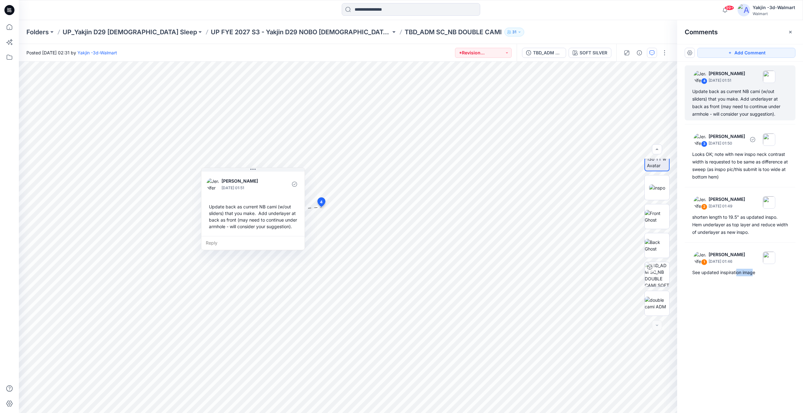
drag, startPoint x: 736, startPoint y: 321, endPoint x: 754, endPoint y: 314, distance: 19.0
click at [754, 314] on div "4 [PERSON_NAME] [DATE] 01:51 Update back as current NB cami (w/out sliders) tha…" at bounding box center [740, 226] width 126 height 328
drag, startPoint x: 754, startPoint y: 314, endPoint x: 755, endPoint y: 319, distance: 4.7
click at [755, 319] on div "4 [PERSON_NAME] [DATE] 01:51 Update back as current NB cami (w/out sliders) tha…" at bounding box center [740, 226] width 126 height 328
drag, startPoint x: 744, startPoint y: 264, endPoint x: 725, endPoint y: 300, distance: 41.2
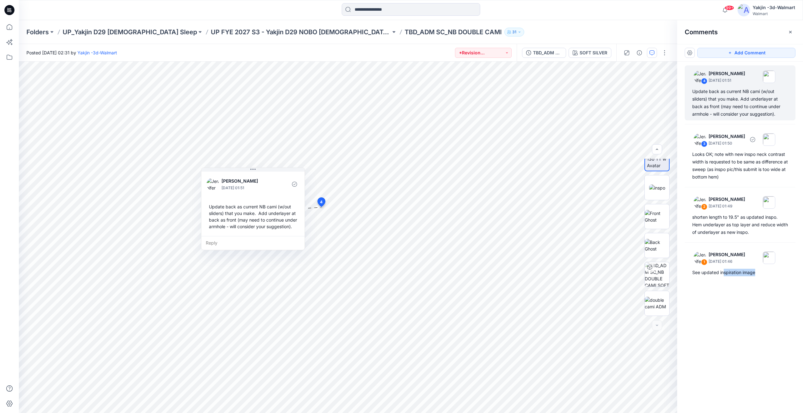
click at [725, 300] on div "4 [PERSON_NAME] [DATE] 01:51 Update back as current NB cami (w/out sliders) tha…" at bounding box center [740, 226] width 126 height 328
drag, startPoint x: 725, startPoint y: 300, endPoint x: 735, endPoint y: 354, distance: 55.0
click at [735, 354] on div "4 [PERSON_NAME] [DATE] 01:51 Update back as current NB cami (w/out sliders) tha…" at bounding box center [740, 226] width 126 height 328
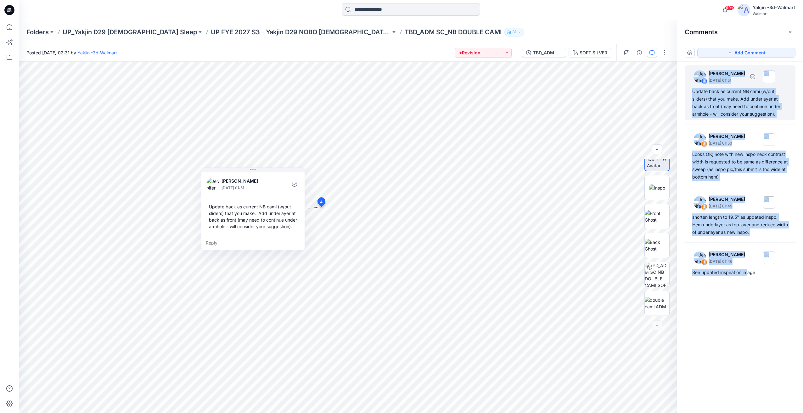
drag, startPoint x: 747, startPoint y: 360, endPoint x: 689, endPoint y: 74, distance: 292.5
click at [689, 74] on div "4 [PERSON_NAME] [DATE] 01:51 Update back as current NB cami (w/out sliders) tha…" at bounding box center [740, 226] width 126 height 328
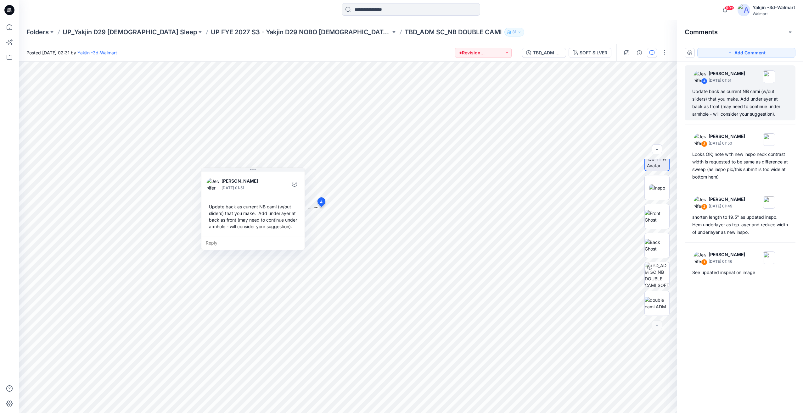
click at [775, 331] on div "4 [PERSON_NAME] [DATE] 01:51 Update back as current NB cami (w/out sliders) tha…" at bounding box center [740, 226] width 126 height 328
drag, startPoint x: 760, startPoint y: 241, endPoint x: 759, endPoint y: 302, distance: 61.3
click at [759, 302] on div "4 [PERSON_NAME] [DATE] 01:51 Update back as current NB cami (w/out sliders) tha…" at bounding box center [740, 226] width 126 height 328
click at [765, 314] on div "4 [PERSON_NAME] [DATE] 01:51 Update back as current NB cami (w/out sliders) tha…" at bounding box center [740, 226] width 126 height 328
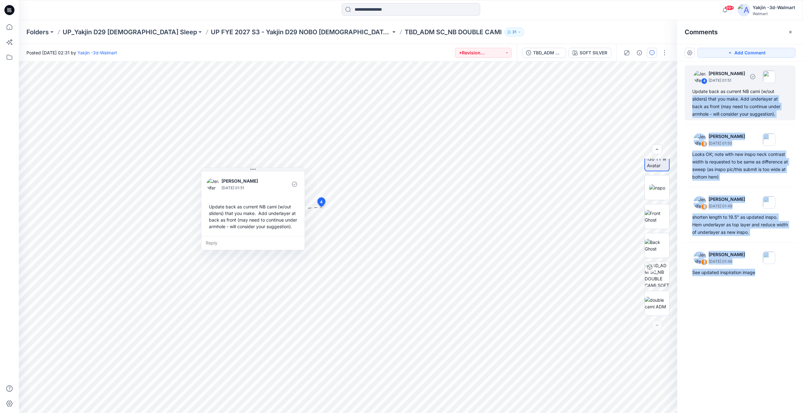
drag, startPoint x: 779, startPoint y: 304, endPoint x: 689, endPoint y: 96, distance: 226.8
click at [689, 96] on div "4 [PERSON_NAME] [DATE] 01:51 Update back as current NB cami (w/out sliders) tha…" at bounding box center [740, 226] width 126 height 328
click at [755, 357] on div "4 [PERSON_NAME] [DATE] 01:51 Update back as current NB cami (w/out sliders) tha…" at bounding box center [740, 226] width 126 height 328
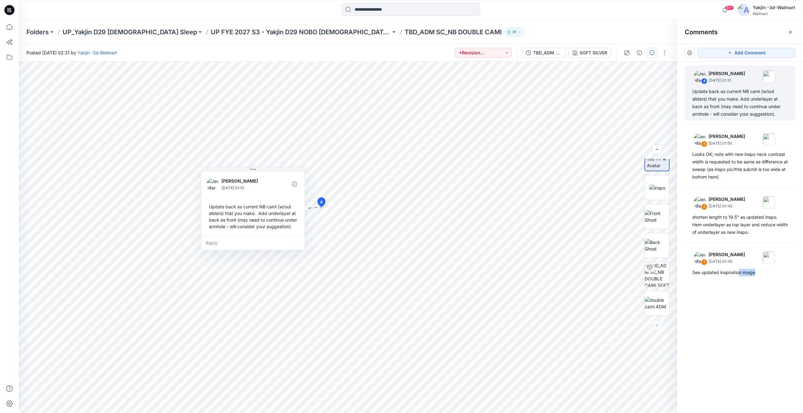
drag, startPoint x: 791, startPoint y: 310, endPoint x: 740, endPoint y: 335, distance: 56.7
click at [740, 335] on div "4 [PERSON_NAME] [DATE] 01:51 Update back as current NB cami (w/out sliders) tha…" at bounding box center [740, 226] width 126 height 328
drag, startPoint x: 740, startPoint y: 335, endPoint x: 758, endPoint y: 333, distance: 18.4
click at [741, 340] on div "4 [PERSON_NAME] [DATE] 01:51 Update back as current NB cami (w/out sliders) tha…" at bounding box center [740, 226] width 126 height 328
click at [771, 306] on div "4 [PERSON_NAME] [DATE] 01:51 Update back as current NB cami (w/out sliders) tha…" at bounding box center [740, 226] width 126 height 328
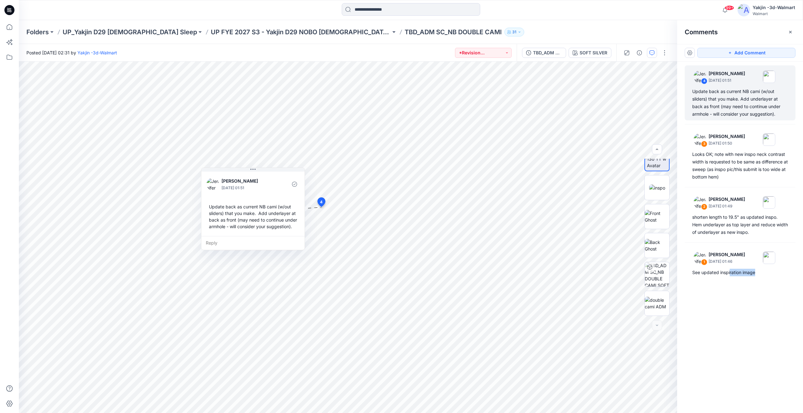
drag, startPoint x: 759, startPoint y: 329, endPoint x: 735, endPoint y: 326, distance: 24.5
click at [735, 326] on div "4 [PERSON_NAME] [DATE] 01:51 Update back as current NB cami (w/out sliders) tha…" at bounding box center [740, 226] width 126 height 328
drag, startPoint x: 735, startPoint y: 326, endPoint x: 761, endPoint y: 348, distance: 34.6
click at [758, 351] on div "4 [PERSON_NAME] [DATE] 01:51 Update back as current NB cami (w/out sliders) tha…" at bounding box center [740, 226] width 126 height 328
click at [763, 321] on div "4 [PERSON_NAME] [DATE] 01:51 Update back as current NB cami (w/out sliders) tha…" at bounding box center [740, 226] width 126 height 328
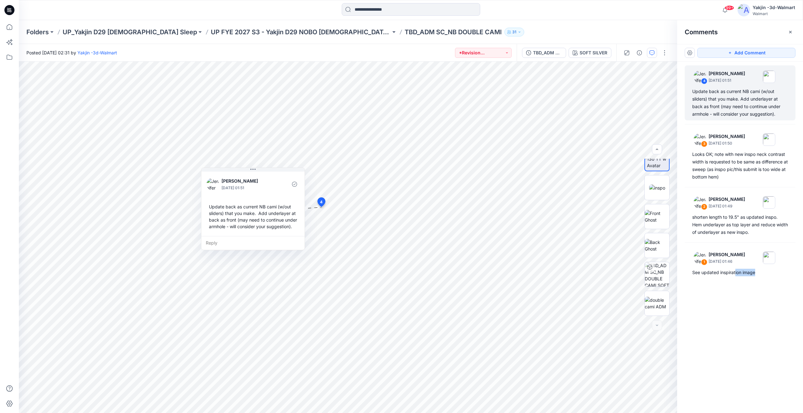
click at [766, 300] on div "4 [PERSON_NAME] [DATE] 01:51 Update back as current NB cami (w/out sliders) tha…" at bounding box center [740, 226] width 126 height 328
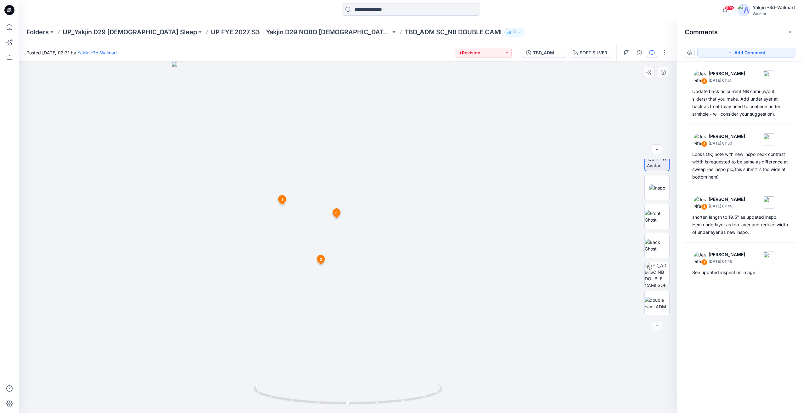
drag, startPoint x: 322, startPoint y: 380, endPoint x: 330, endPoint y: 378, distance: 8.6
click at [330, 378] on img at bounding box center [348, 238] width 352 height 352
drag, startPoint x: 430, startPoint y: 383, endPoint x: 386, endPoint y: 387, distance: 44.2
click at [386, 387] on icon at bounding box center [348, 395] width 190 height 24
drag, startPoint x: 280, startPoint y: 393, endPoint x: 276, endPoint y: 393, distance: 4.1
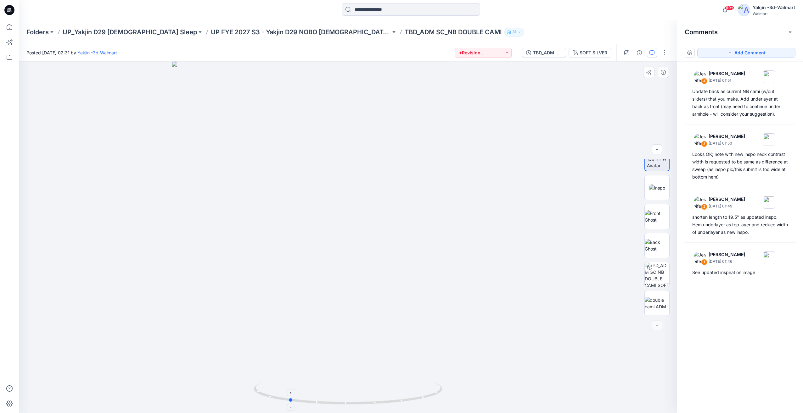
click at [276, 393] on icon at bounding box center [348, 395] width 190 height 24
drag, startPoint x: 277, startPoint y: 393, endPoint x: 376, endPoint y: 392, distance: 99.1
click at [376, 392] on icon at bounding box center [348, 395] width 190 height 24
drag, startPoint x: 402, startPoint y: 395, endPoint x: 315, endPoint y: 398, distance: 86.5
click at [315, 398] on icon at bounding box center [348, 395] width 190 height 24
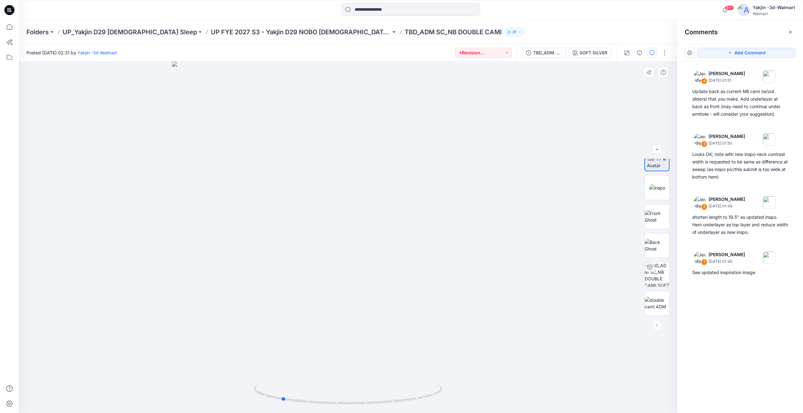
drag, startPoint x: 388, startPoint y: 394, endPoint x: 200, endPoint y: 377, distance: 188.2
click at [241, 383] on div at bounding box center [348, 238] width 658 height 352
click at [747, 347] on div "4 [PERSON_NAME] [DATE] 01:51 Update back as current NB cami (w/out sliders) tha…" at bounding box center [740, 226] width 126 height 328
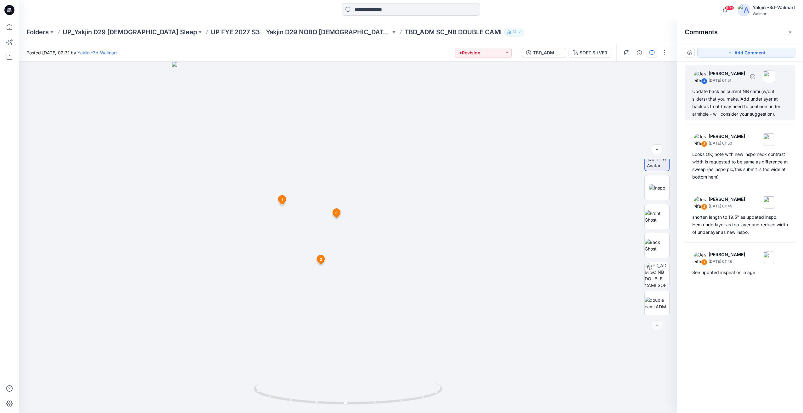
click at [709, 103] on div "Update back as current NB cami (w/out sliders) that you make. Add underlayer at…" at bounding box center [740, 103] width 96 height 30
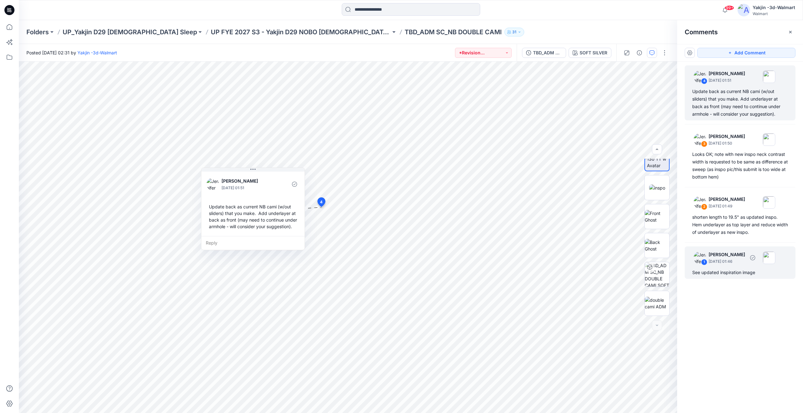
click at [722, 275] on div "See updated inspiration image" at bounding box center [740, 273] width 96 height 8
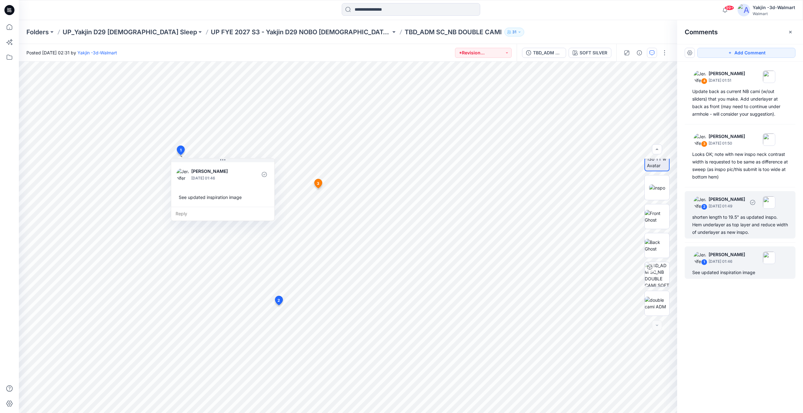
click at [738, 226] on div "shorten length to 19.5" as updated inspo. Hem underlayer as top layer and reduc…" at bounding box center [740, 225] width 96 height 23
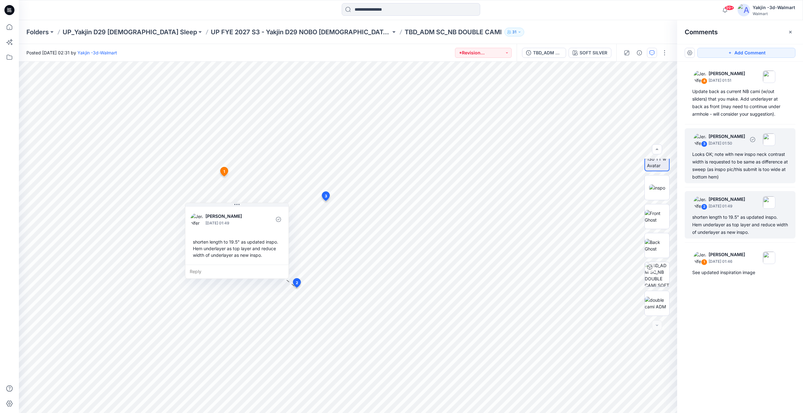
click at [740, 182] on div "3 [PERSON_NAME] [DATE] 01:50 Looks OK; note with new inspo neck contrast width …" at bounding box center [739, 155] width 111 height 55
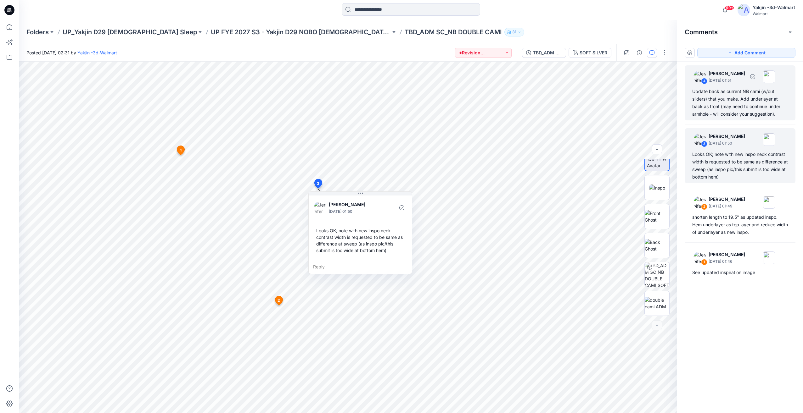
click at [754, 103] on div "Update back as current NB cami (w/out sliders) that you make. Add underlayer at…" at bounding box center [740, 103] width 96 height 30
